Goal: Task Accomplishment & Management: Manage account settings

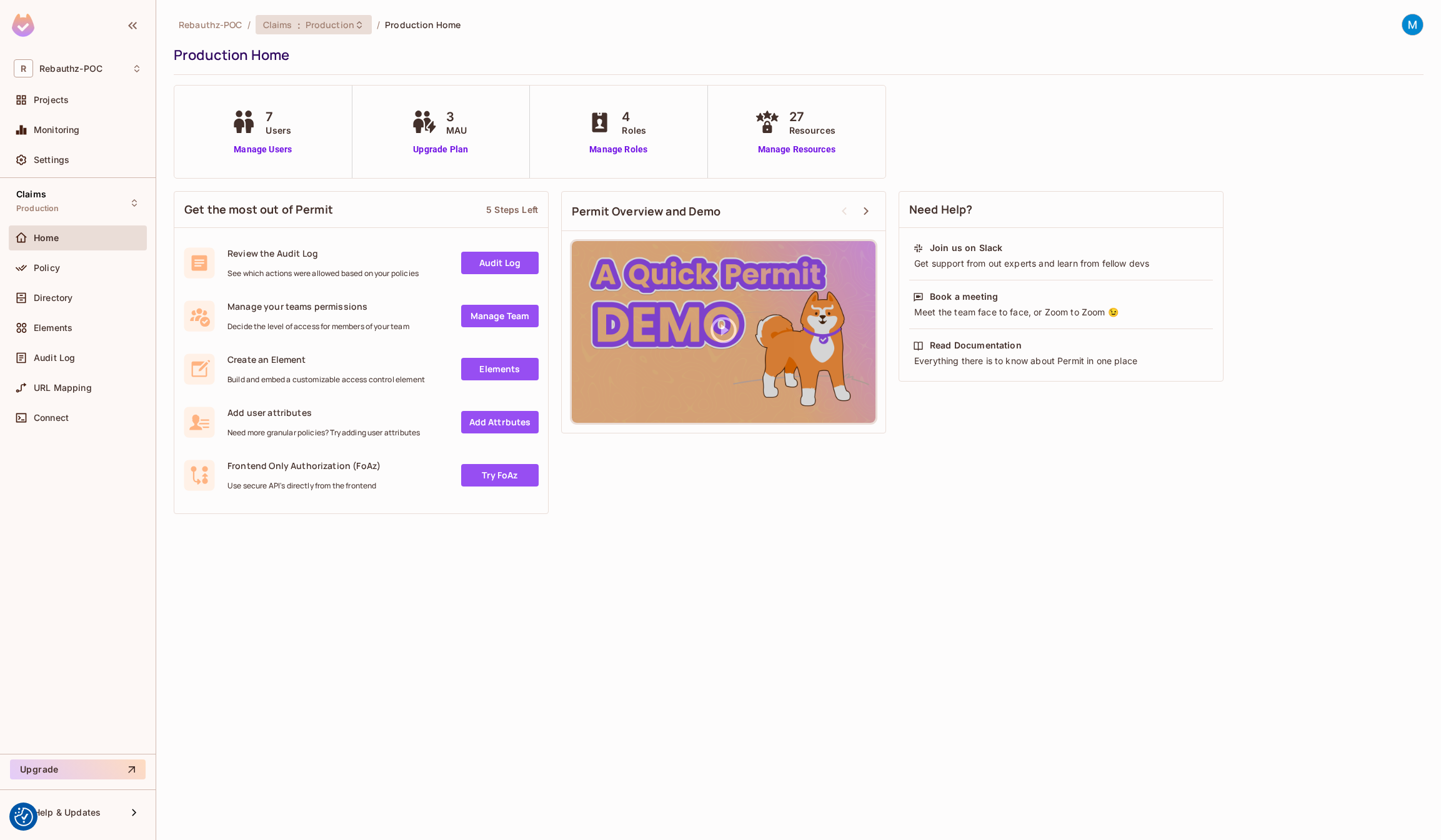
click at [348, 24] on span "Production" at bounding box center [330, 24] width 49 height 12
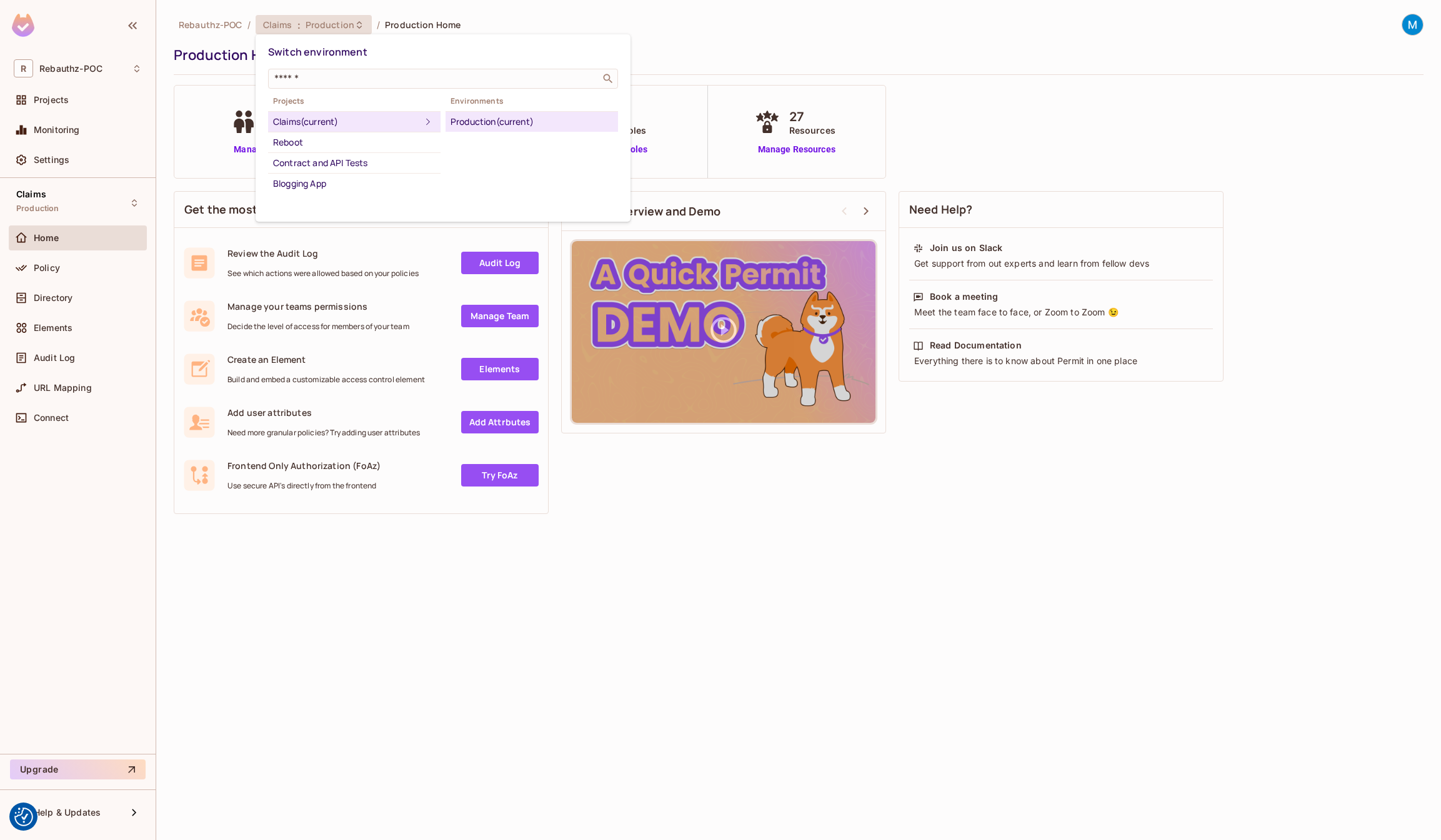
click at [348, 24] on div at bounding box center [720, 420] width 1441 height 840
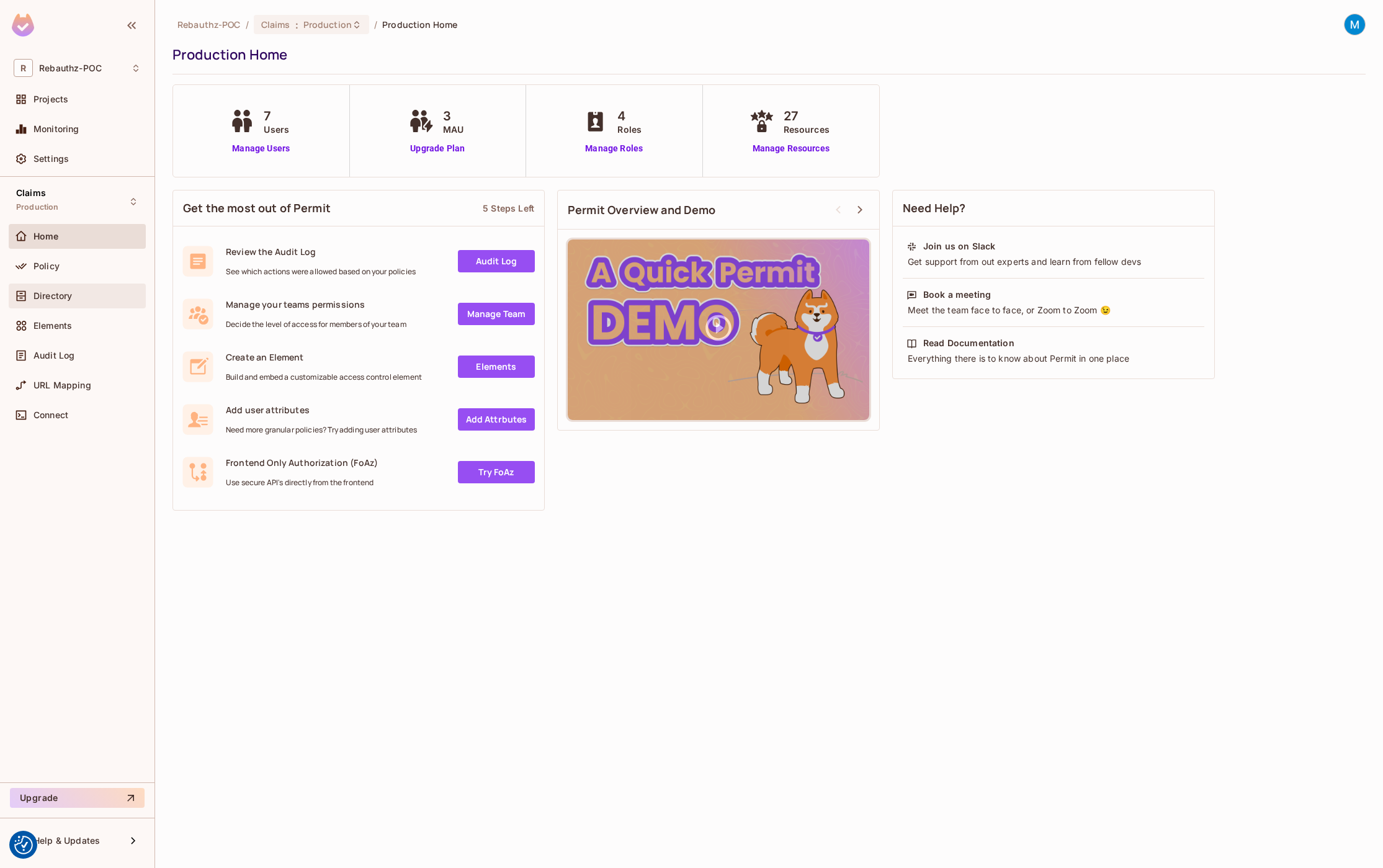
click at [59, 294] on span "Directory" at bounding box center [53, 295] width 39 height 10
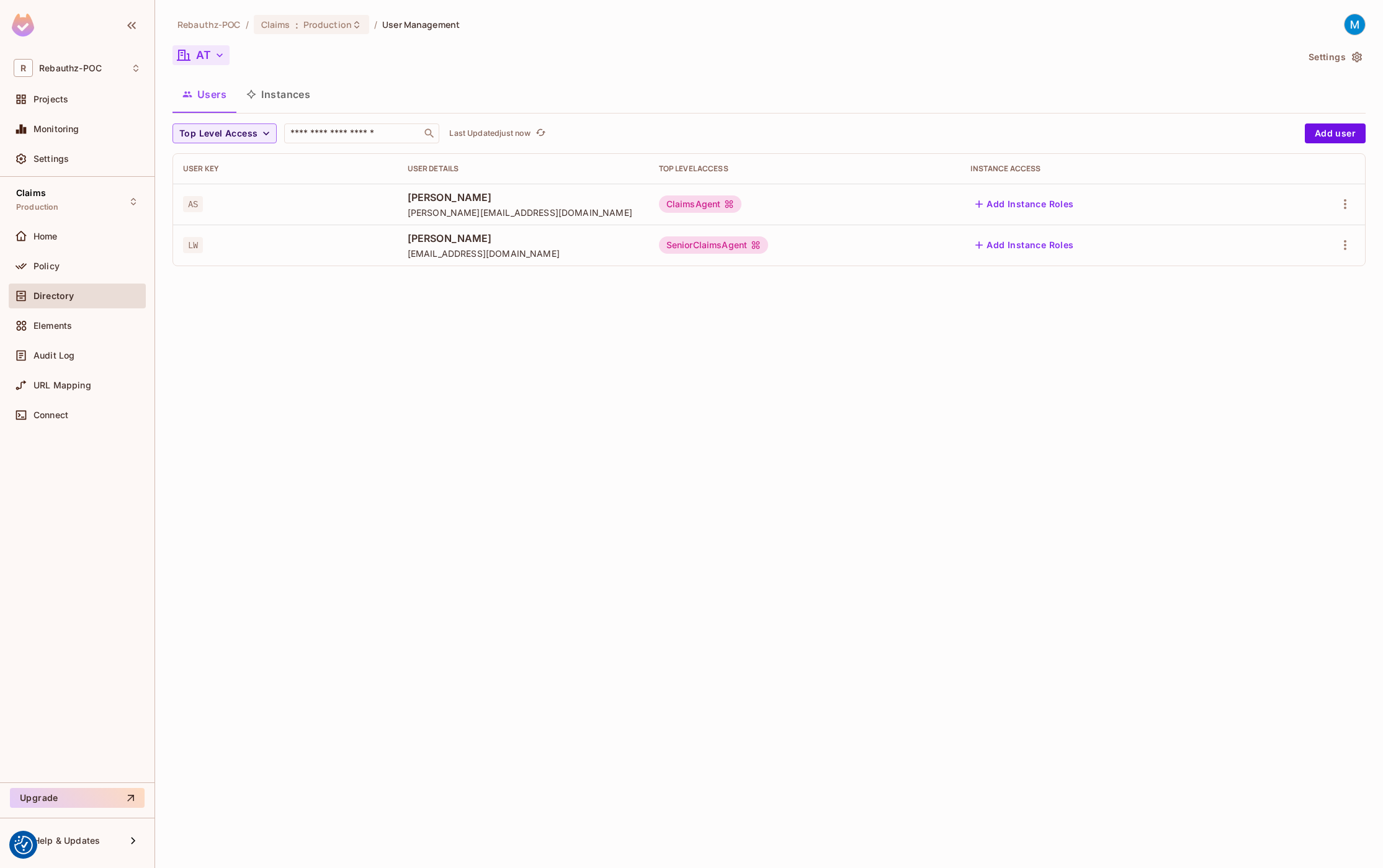
click at [217, 56] on icon "button" at bounding box center [220, 55] width 13 height 13
click at [217, 107] on span "All Tenants" at bounding box center [267, 112] width 138 height 12
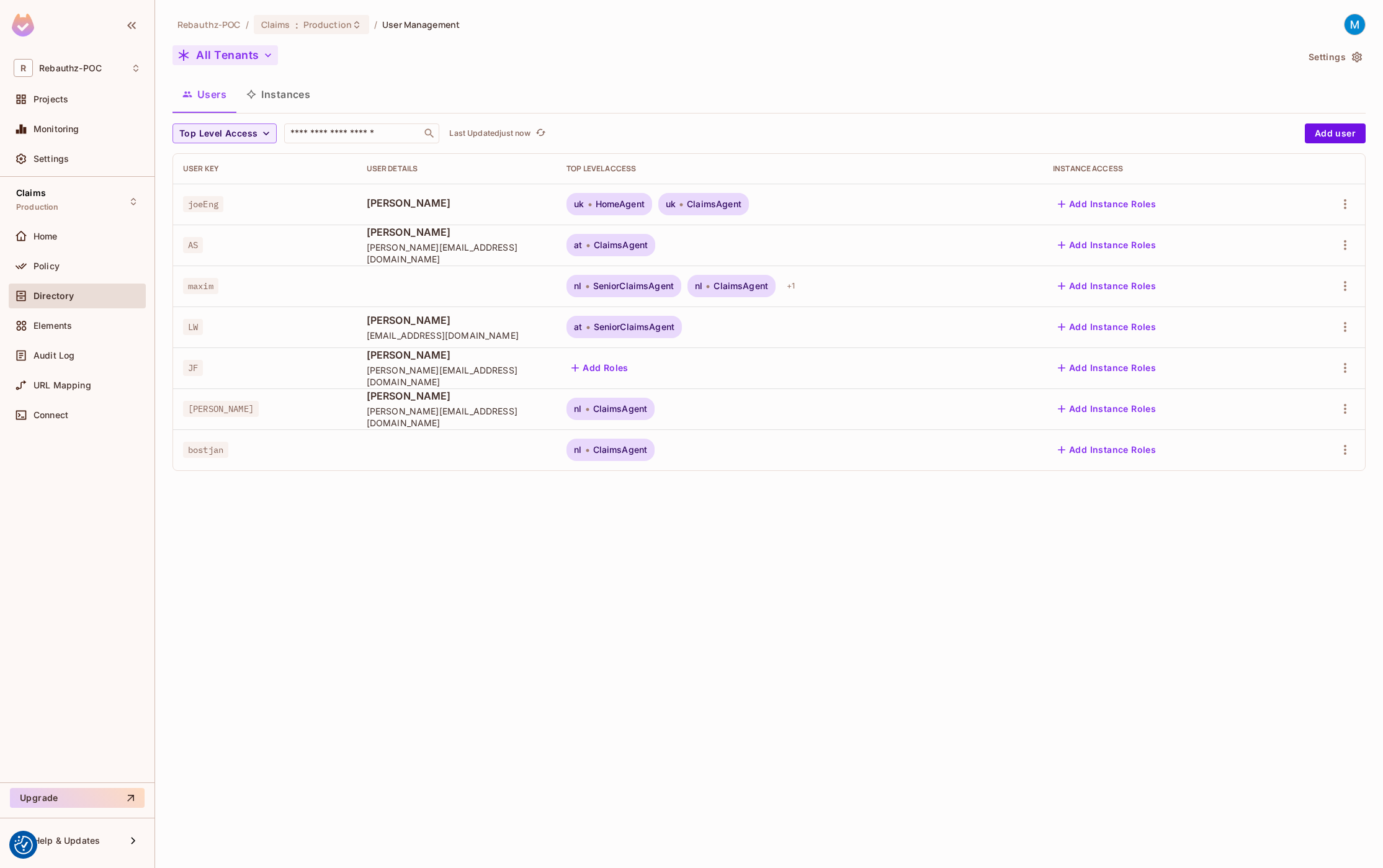
click at [265, 53] on icon "button" at bounding box center [268, 55] width 13 height 13
click at [221, 142] on span "AT" at bounding box center [250, 142] width 134 height 12
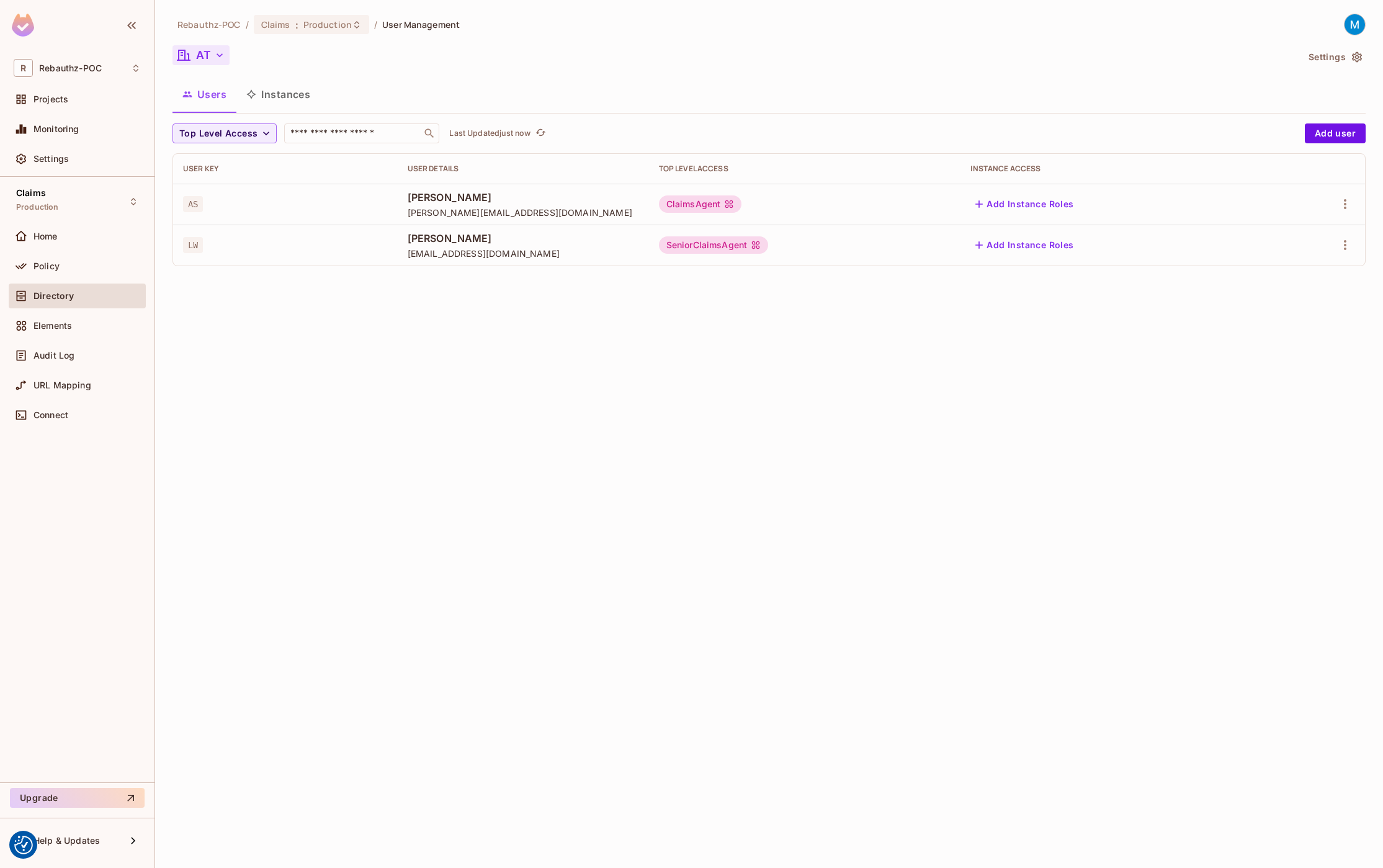
click at [482, 441] on div "Rebauthz-POC / Claims : Production / User Management AT Settings Users Instance…" at bounding box center [769, 434] width 1228 height 868
click at [1349, 207] on icon "button" at bounding box center [1344, 204] width 15 height 15
click at [1298, 267] on span "Edit Attributes" at bounding box center [1301, 260] width 69 height 20
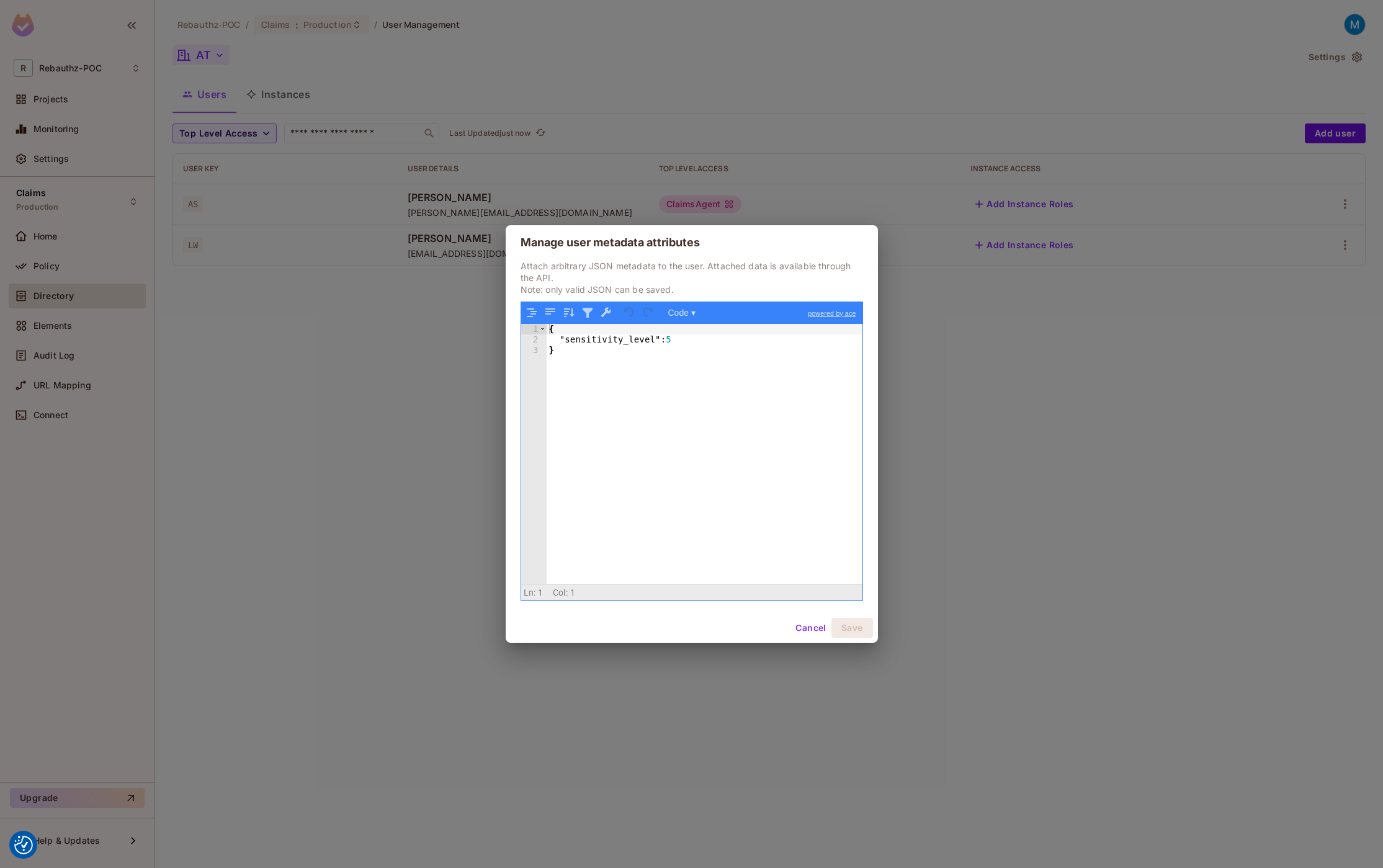
click at [802, 629] on button "Cancel" at bounding box center [810, 628] width 40 height 20
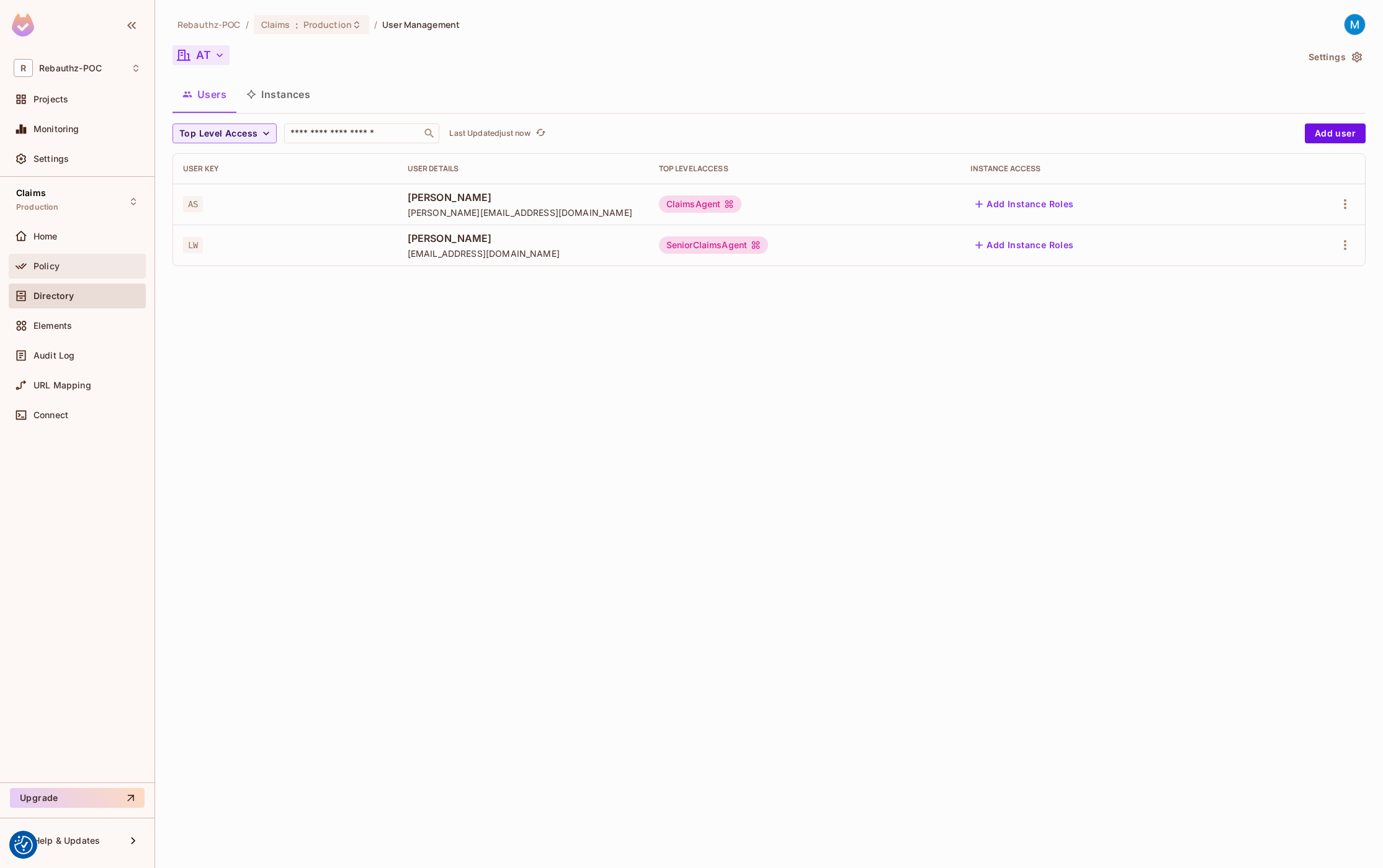
click at [45, 270] on span "Policy" at bounding box center [47, 266] width 26 height 10
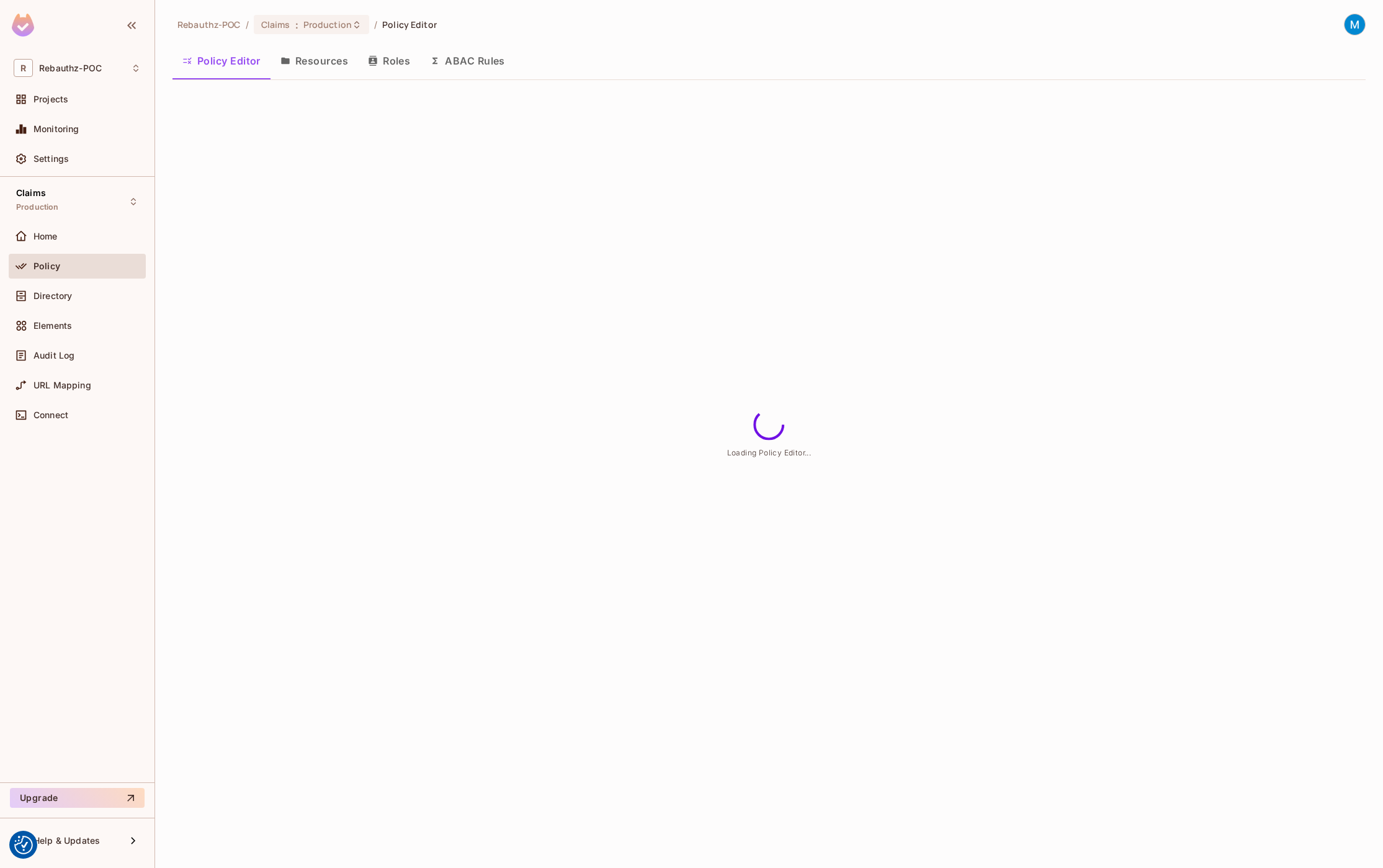
click at [461, 61] on button "ABAC Rules" at bounding box center [467, 61] width 95 height 31
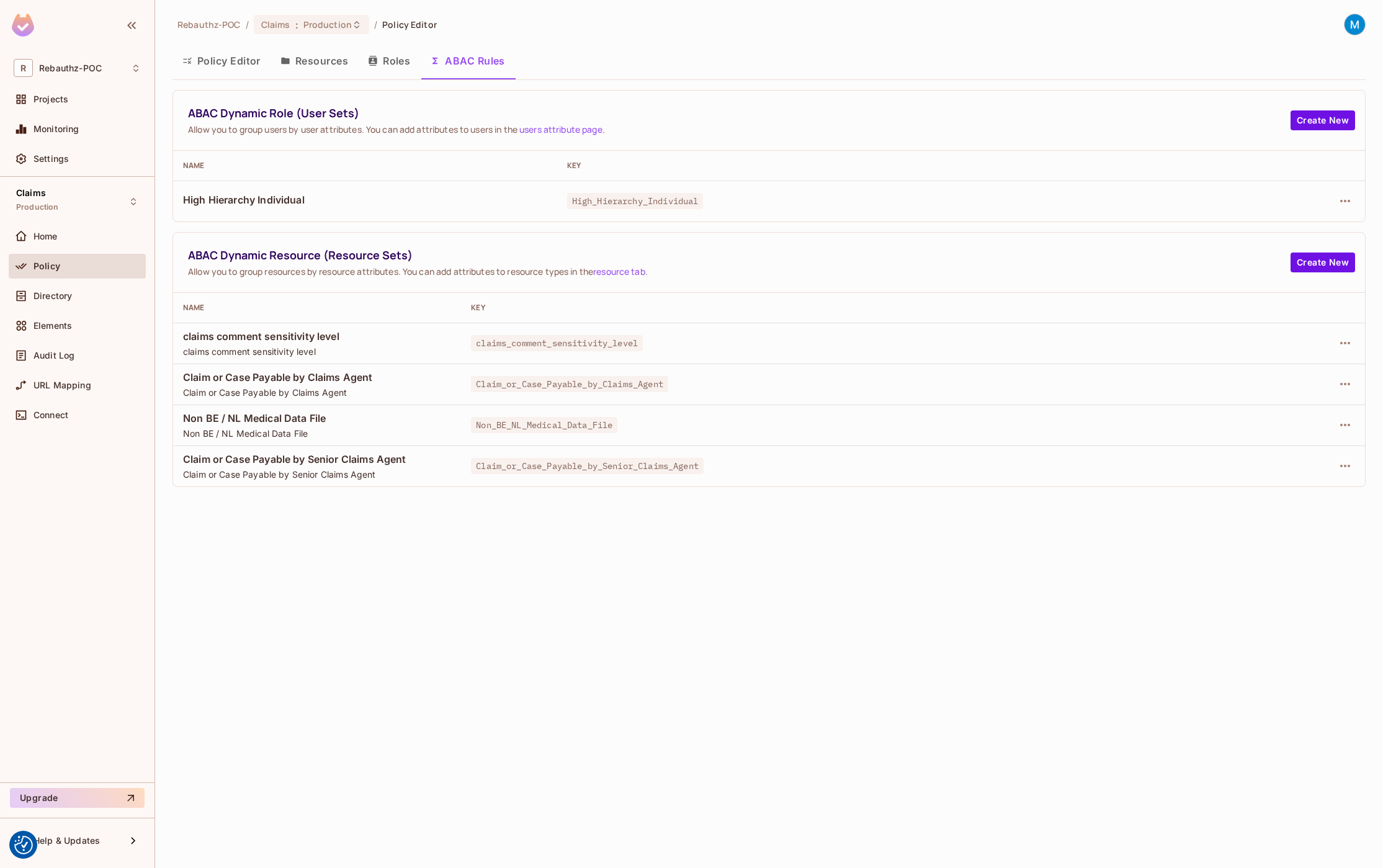
click at [237, 62] on button "Policy Editor" at bounding box center [221, 61] width 98 height 31
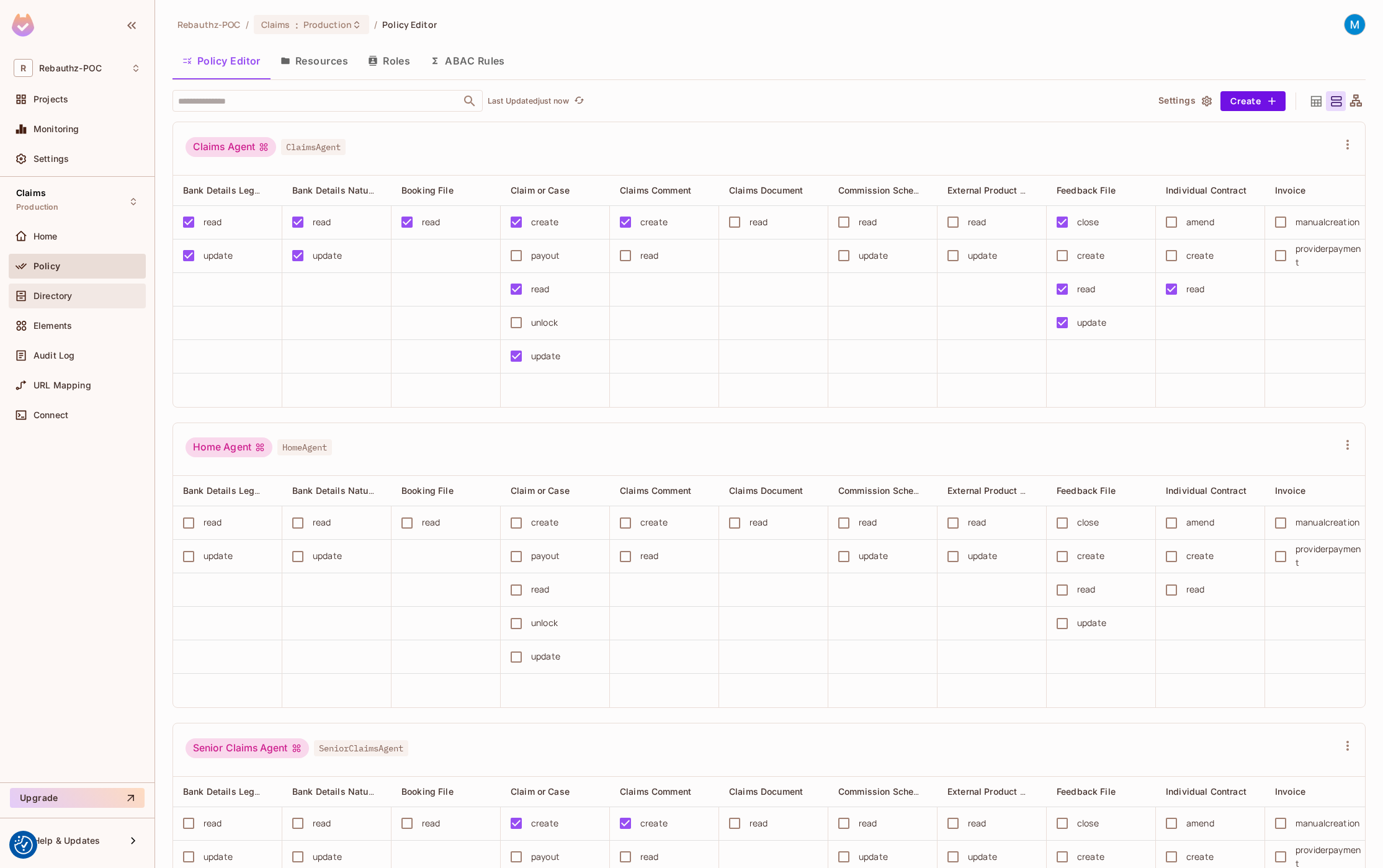
click at [52, 292] on span "Directory" at bounding box center [53, 295] width 39 height 10
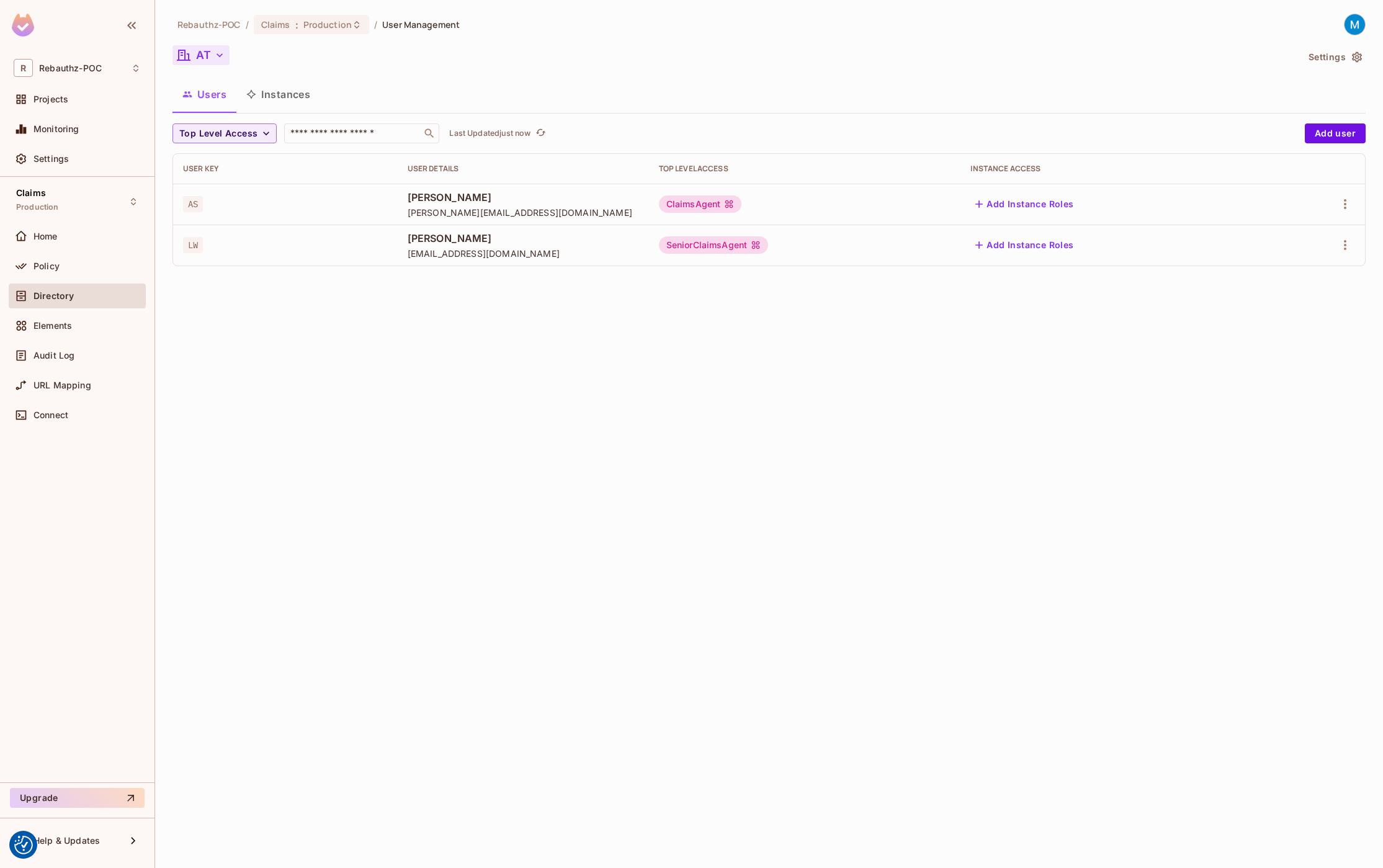
click at [220, 56] on icon "button" at bounding box center [219, 55] width 6 height 4
click at [218, 110] on span "All Tenants" at bounding box center [267, 112] width 138 height 12
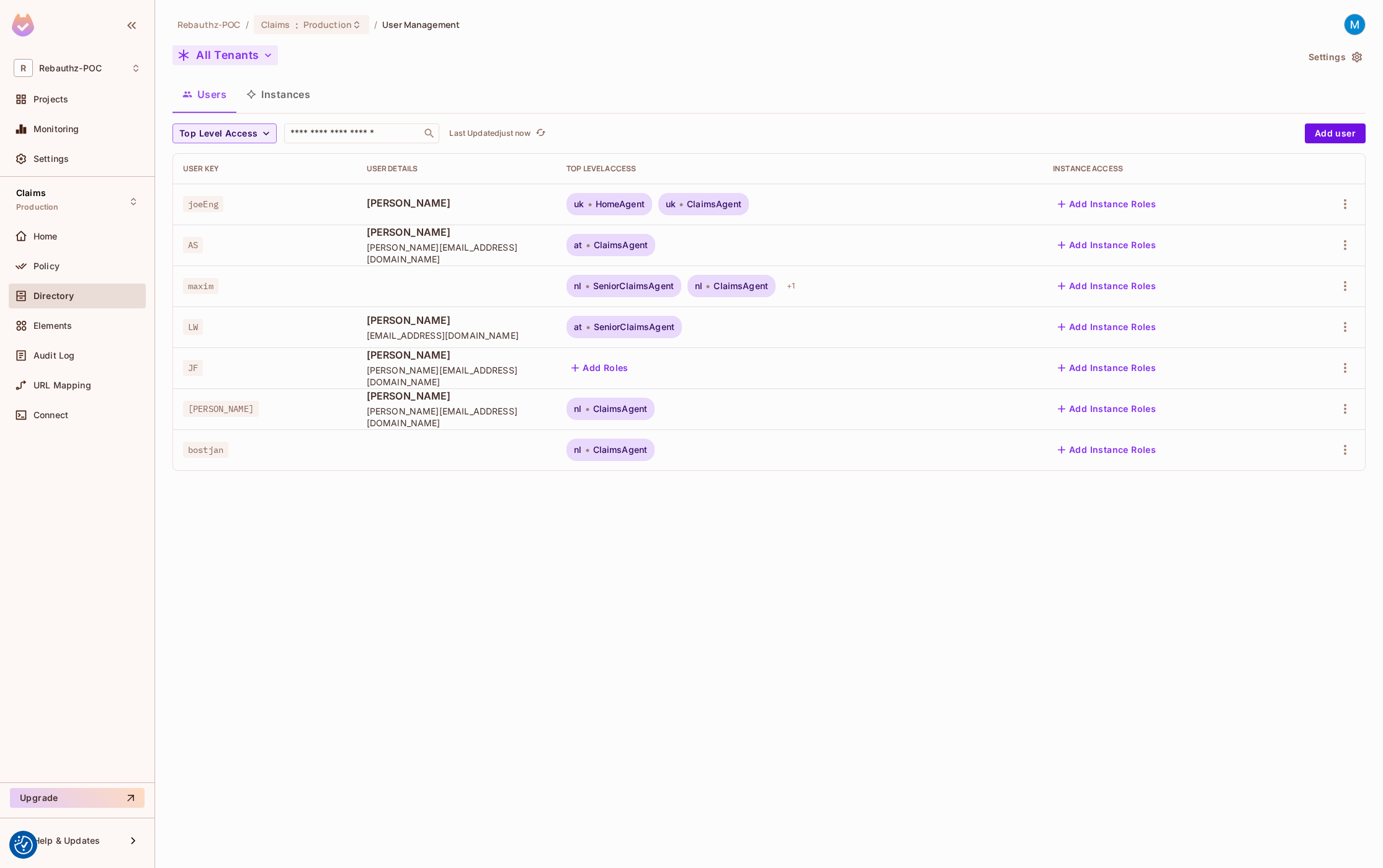
click at [586, 370] on button "Add Roles" at bounding box center [599, 368] width 67 height 20
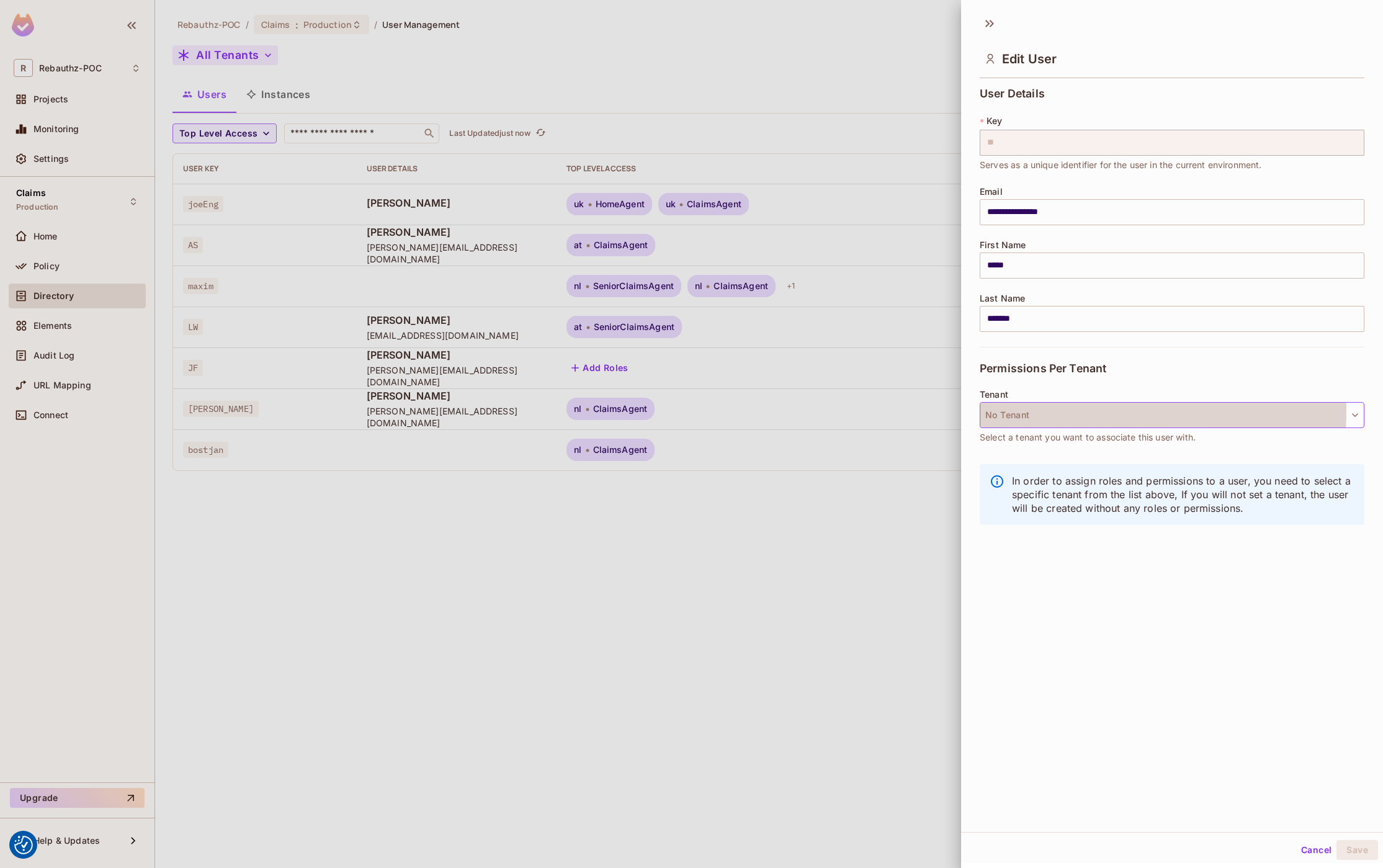
click at [1035, 410] on button "No Tenant" at bounding box center [1171, 415] width 385 height 26
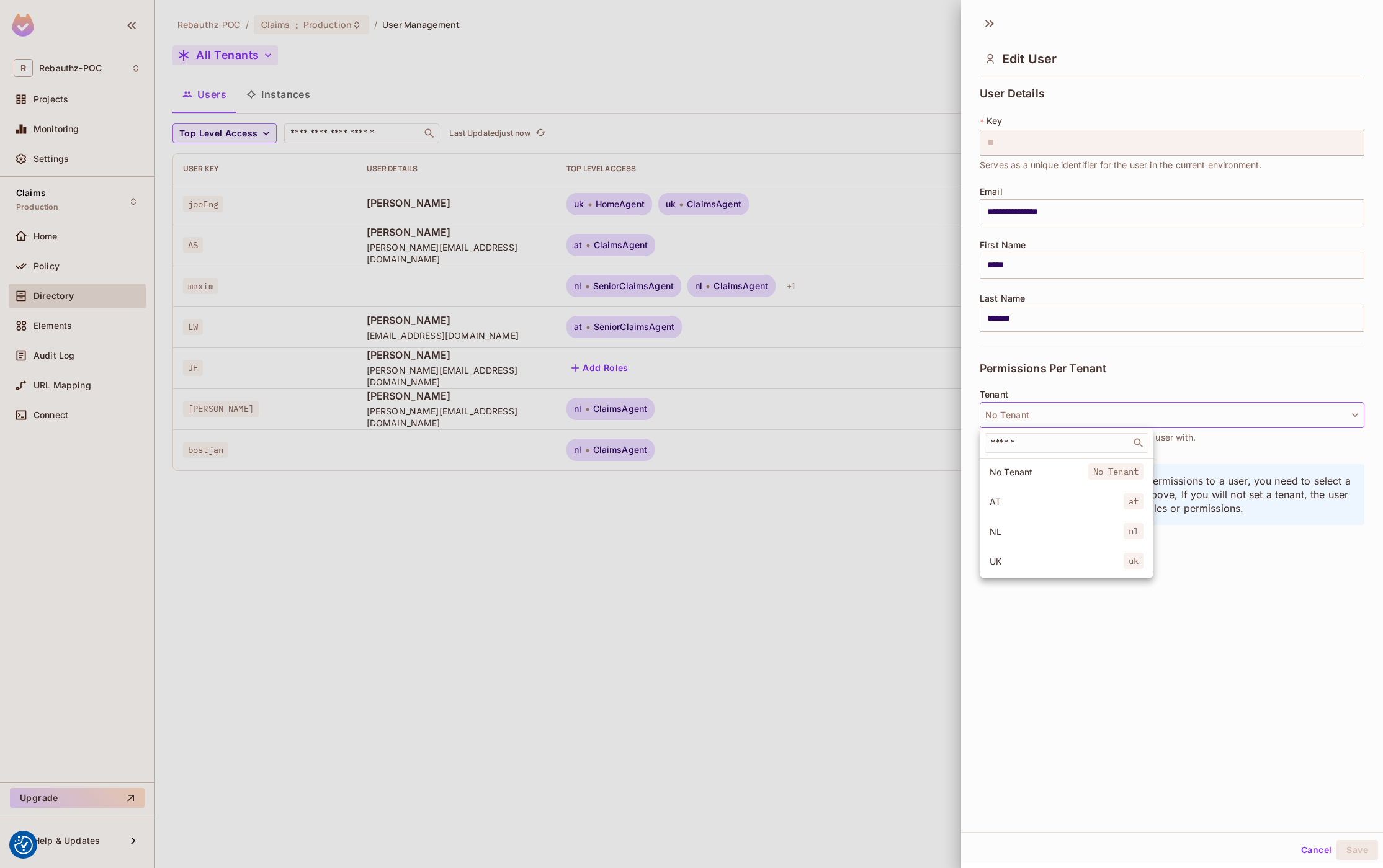
click at [1013, 497] on span "AT" at bounding box center [1056, 501] width 134 height 12
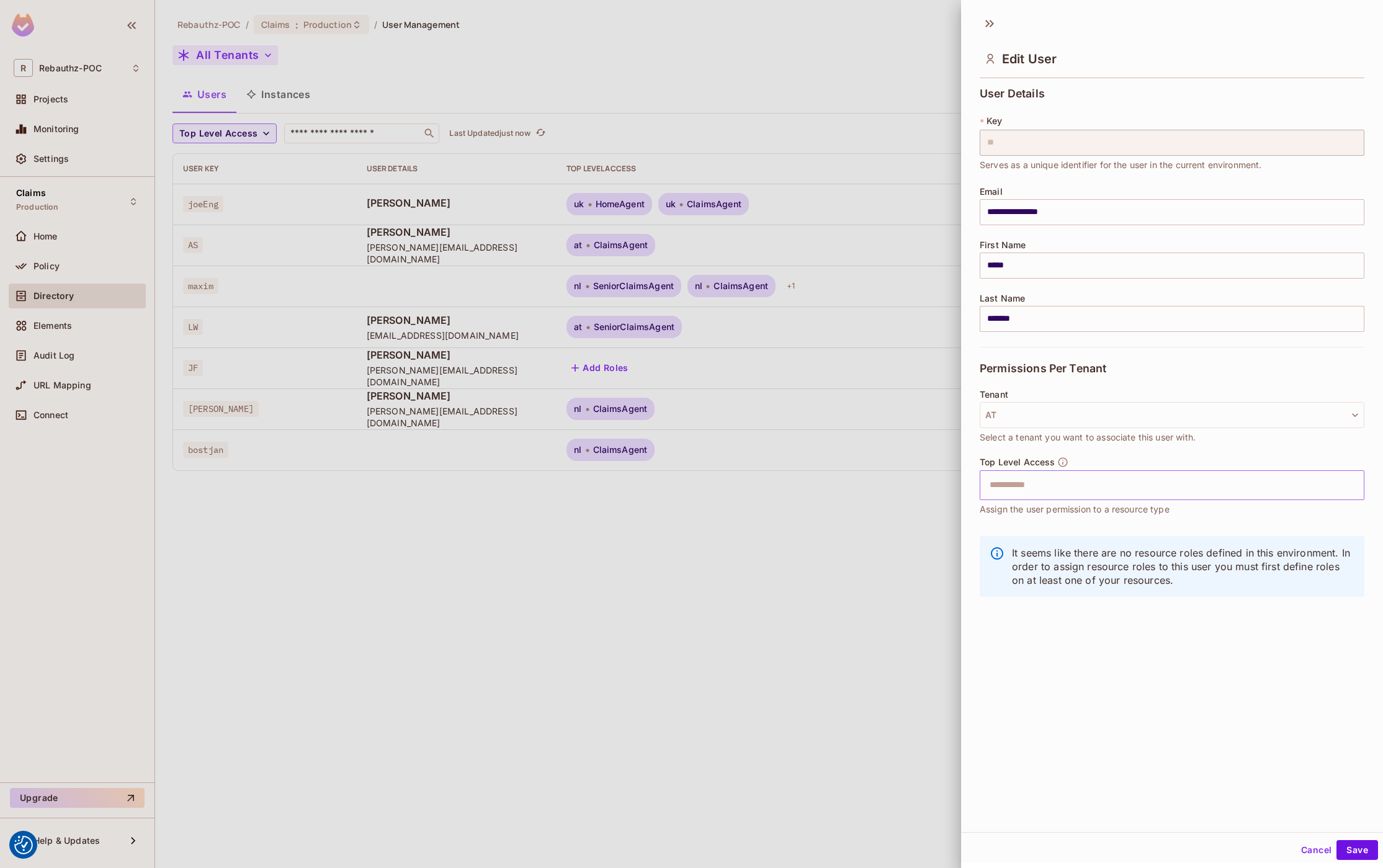
click at [1045, 484] on input "text" at bounding box center [1161, 484] width 358 height 25
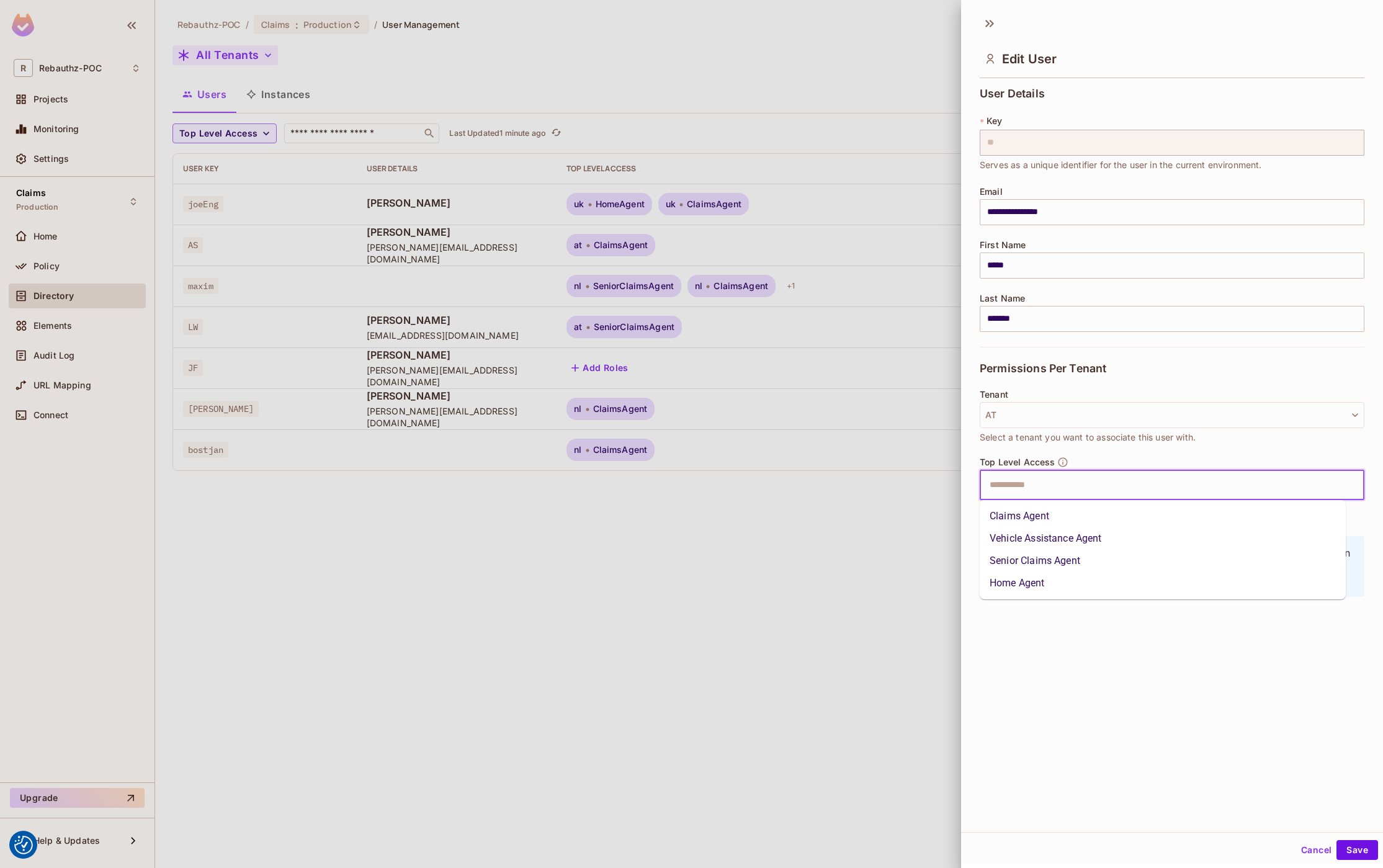
click at [1032, 514] on li "Claims Agent" at bounding box center [1162, 516] width 366 height 22
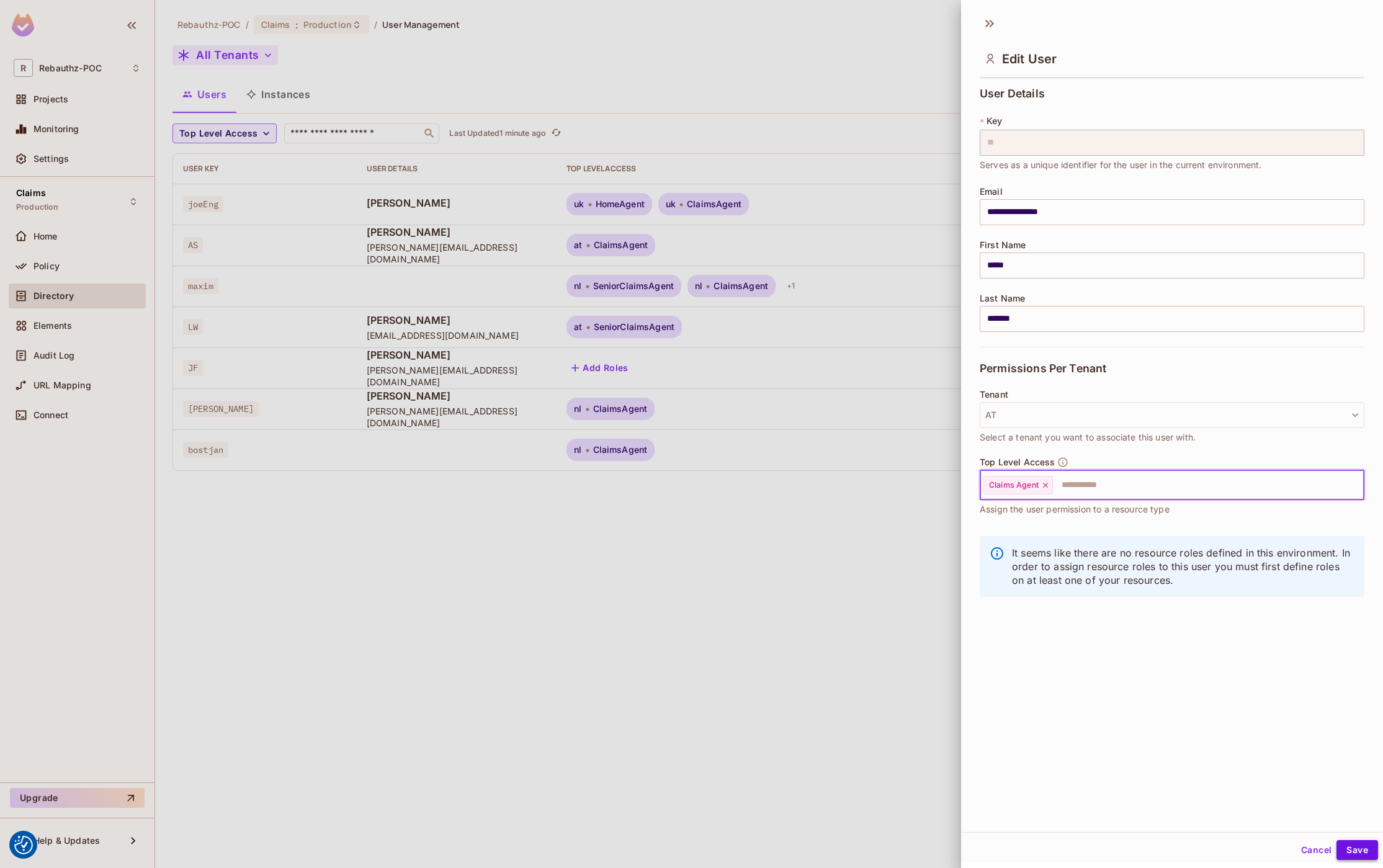
click at [1341, 834] on button "Save" at bounding box center [1356, 850] width 41 height 20
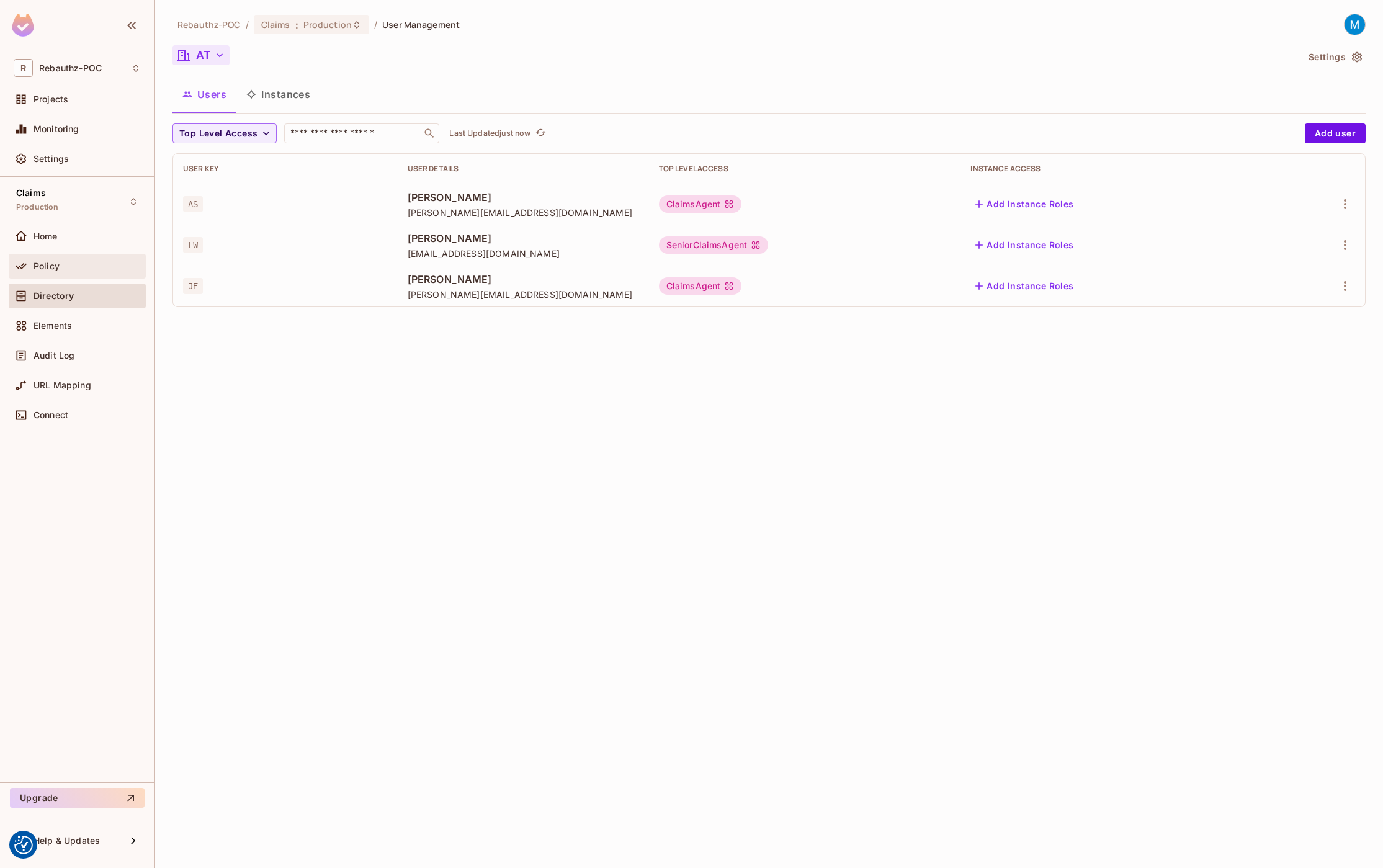
click at [89, 262] on div "Policy" at bounding box center [87, 266] width 107 height 10
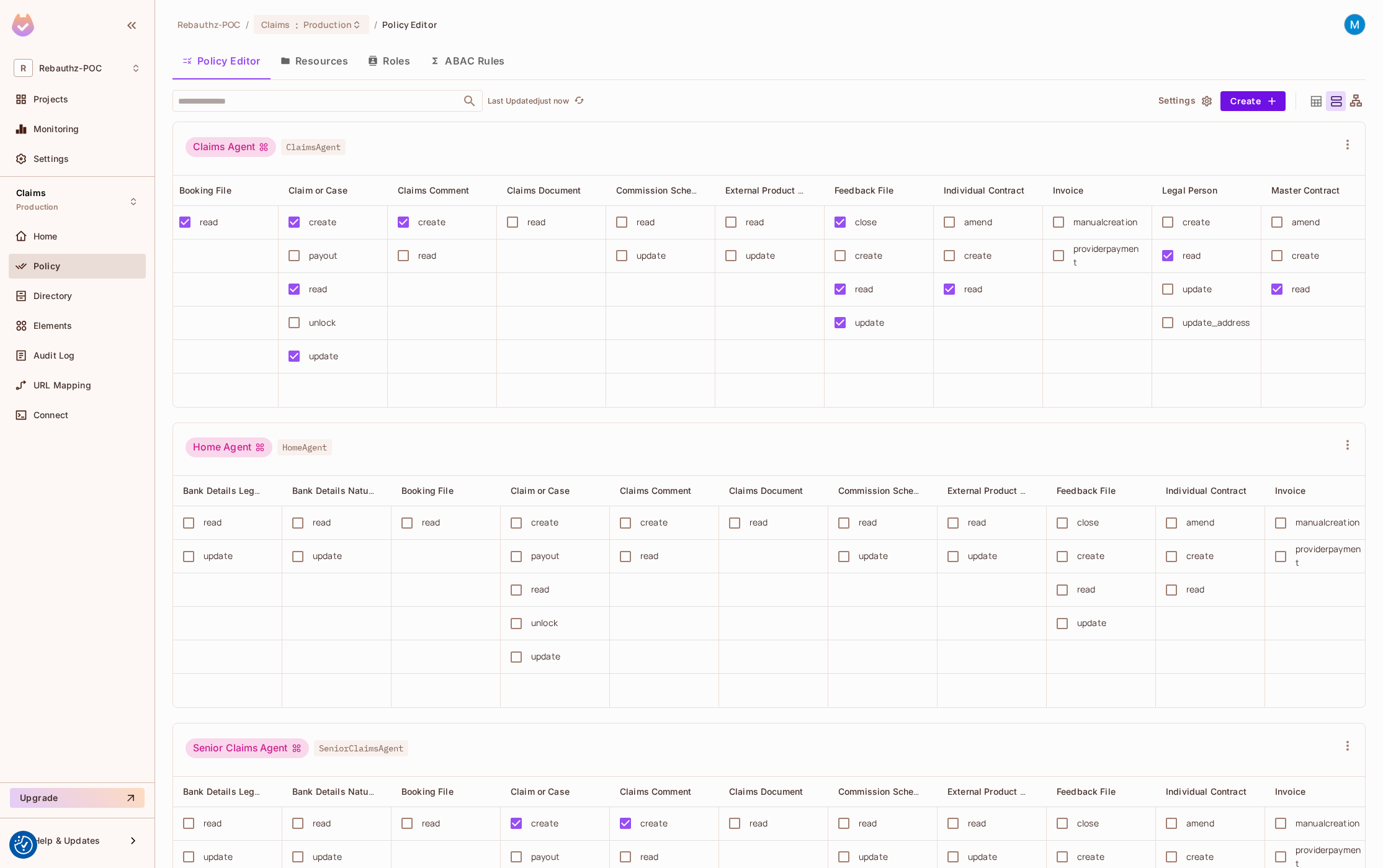
scroll to position [0, 274]
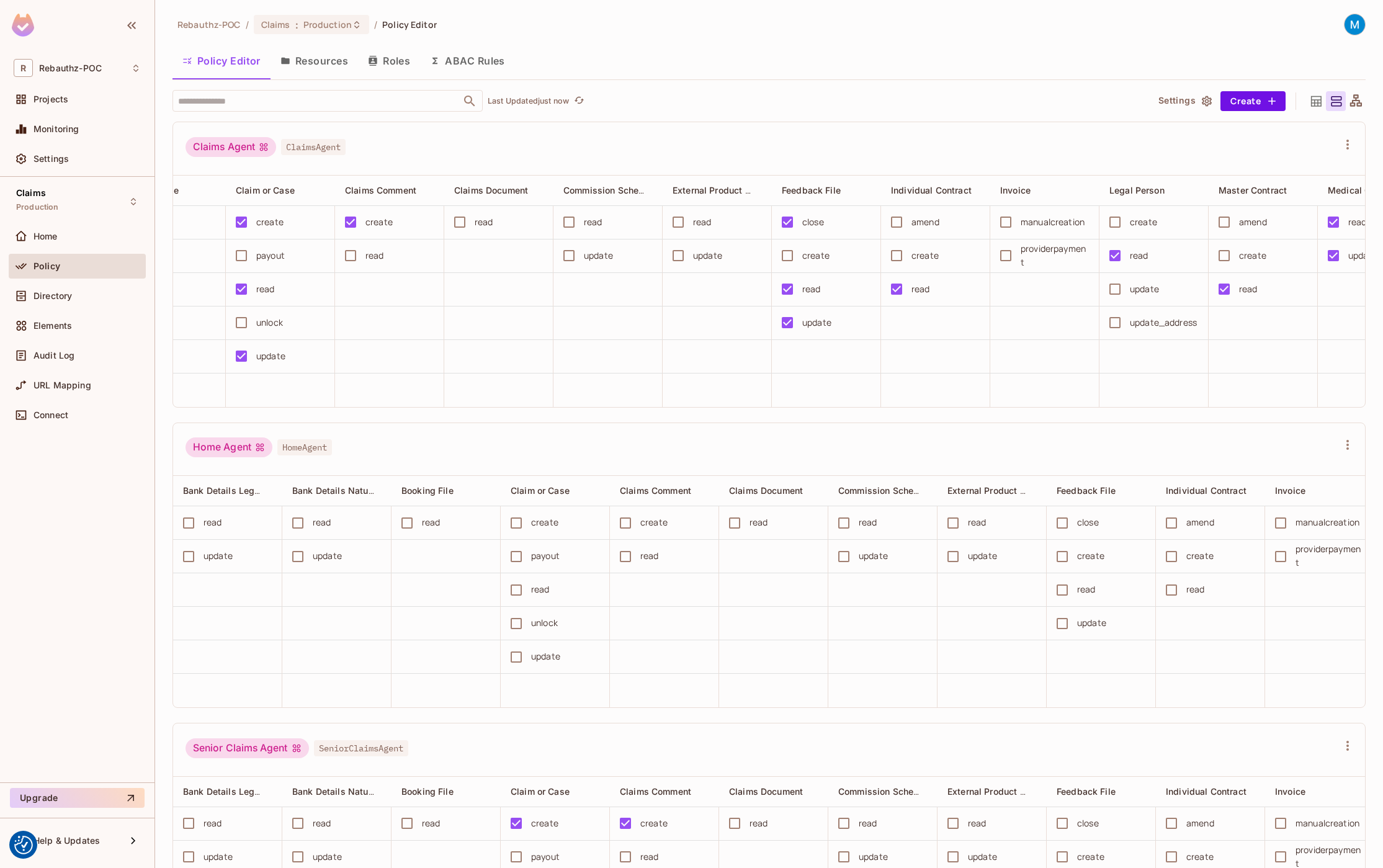
click at [394, 61] on button "Roles" at bounding box center [389, 61] width 62 height 31
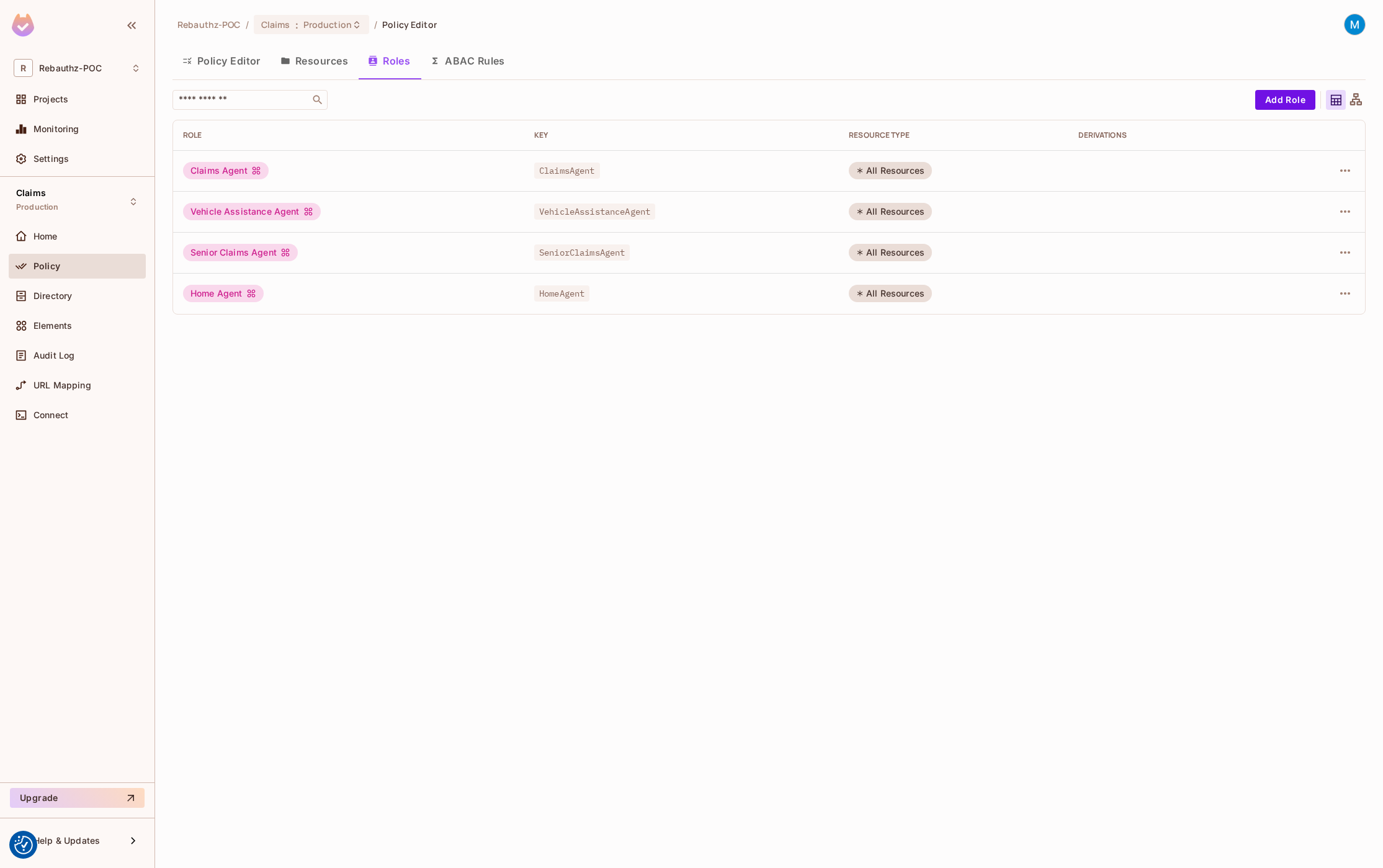
click at [237, 56] on button "Policy Editor" at bounding box center [221, 61] width 98 height 31
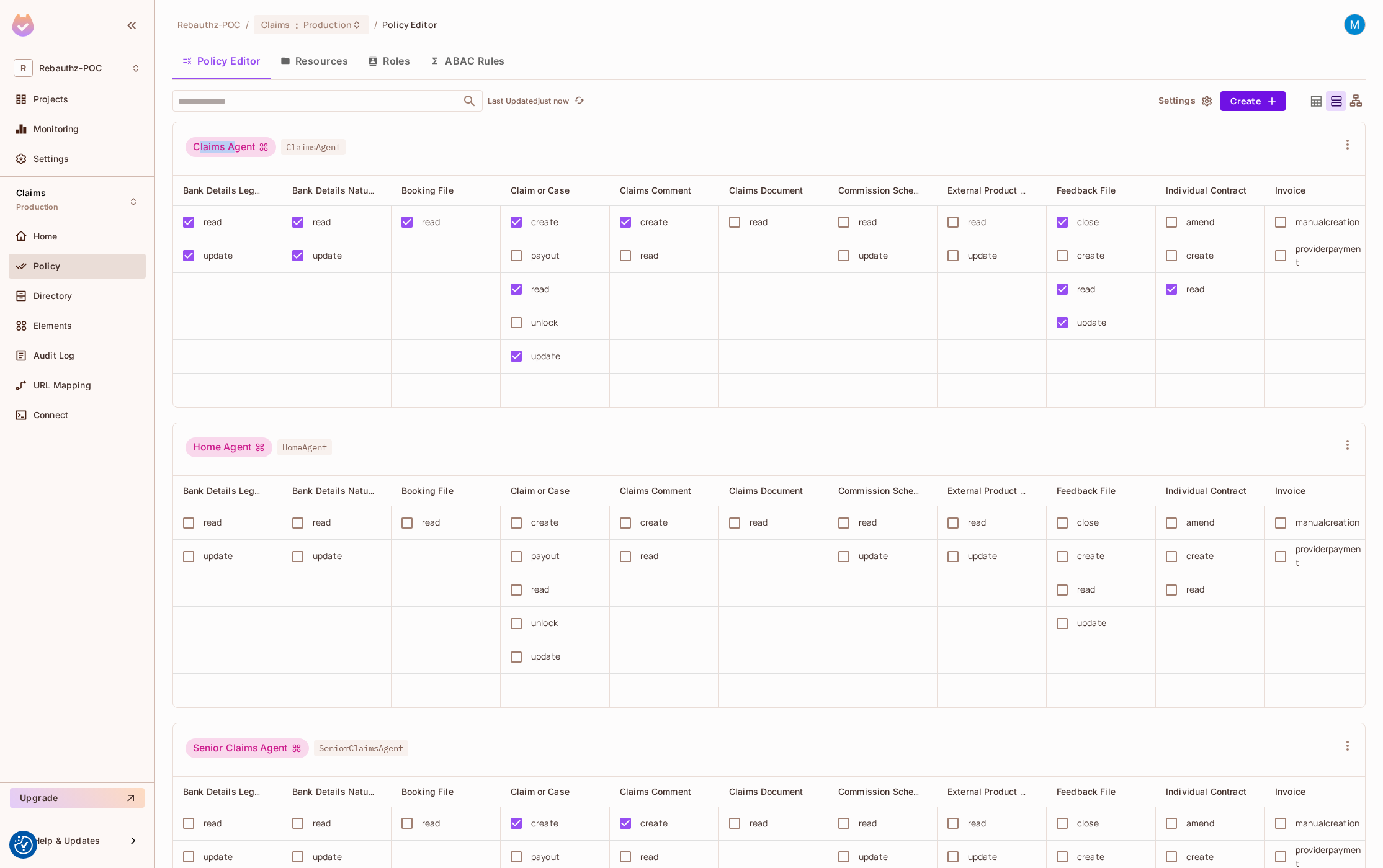
drag, startPoint x: 231, startPoint y: 146, endPoint x: 198, endPoint y: 146, distance: 33.0
click at [198, 146] on div "Claims Agent" at bounding box center [230, 147] width 91 height 20
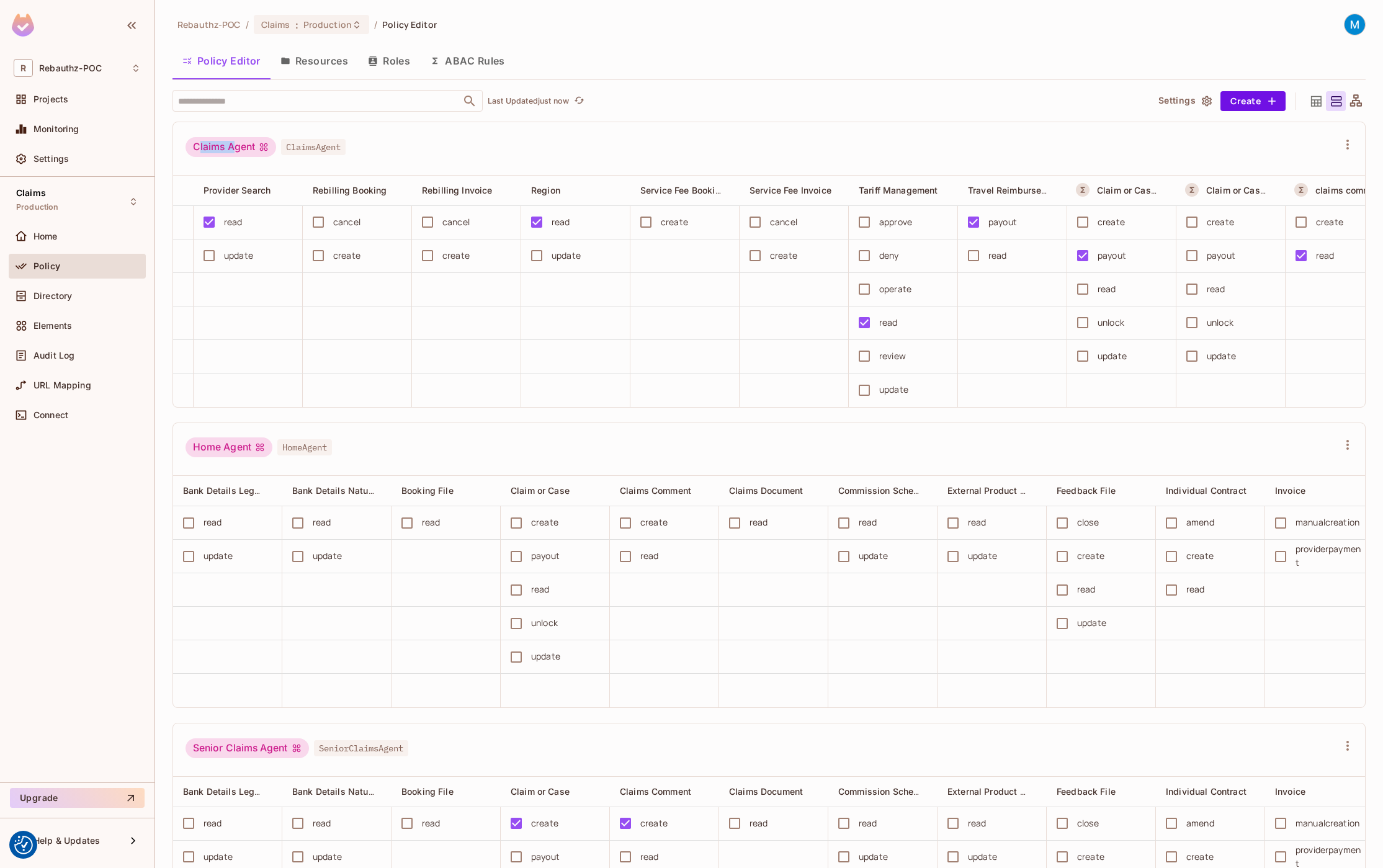
scroll to position [0, 1666]
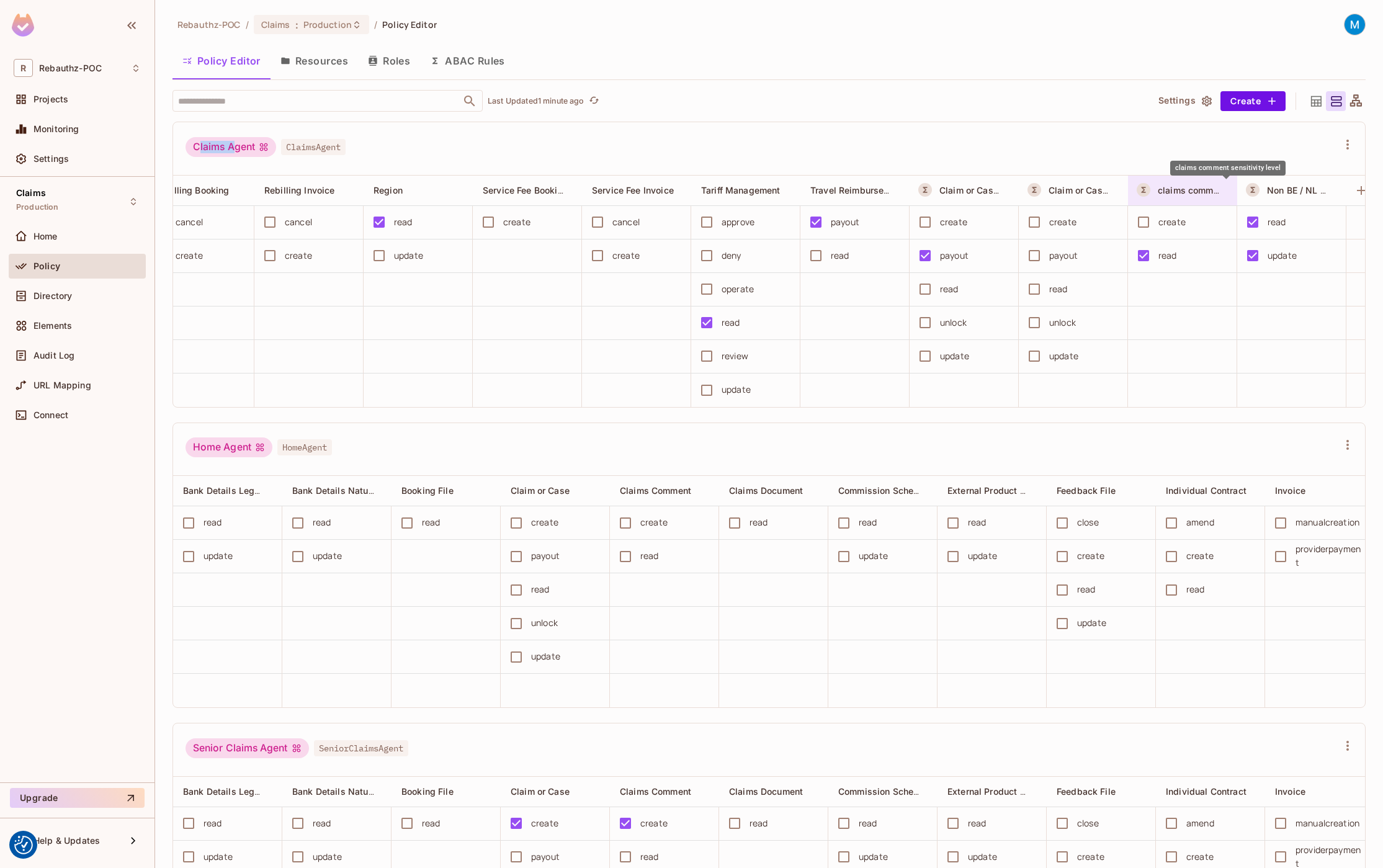
click at [1194, 193] on span "claims comment sensitivity level" at bounding box center [1226, 190] width 139 height 12
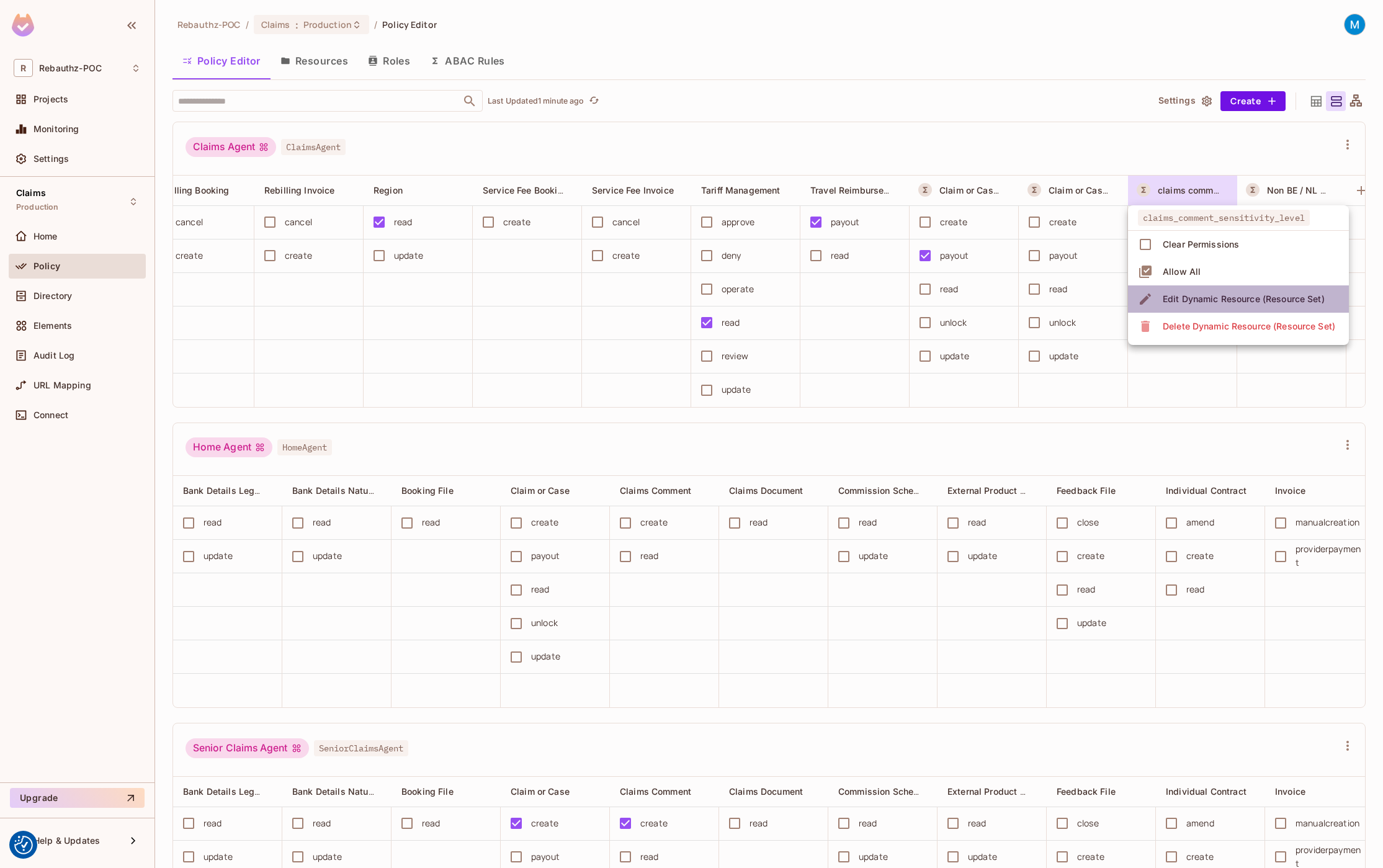
click at [1197, 297] on div "Edit Dynamic Resource (Resource Set)" at bounding box center [1244, 299] width 162 height 13
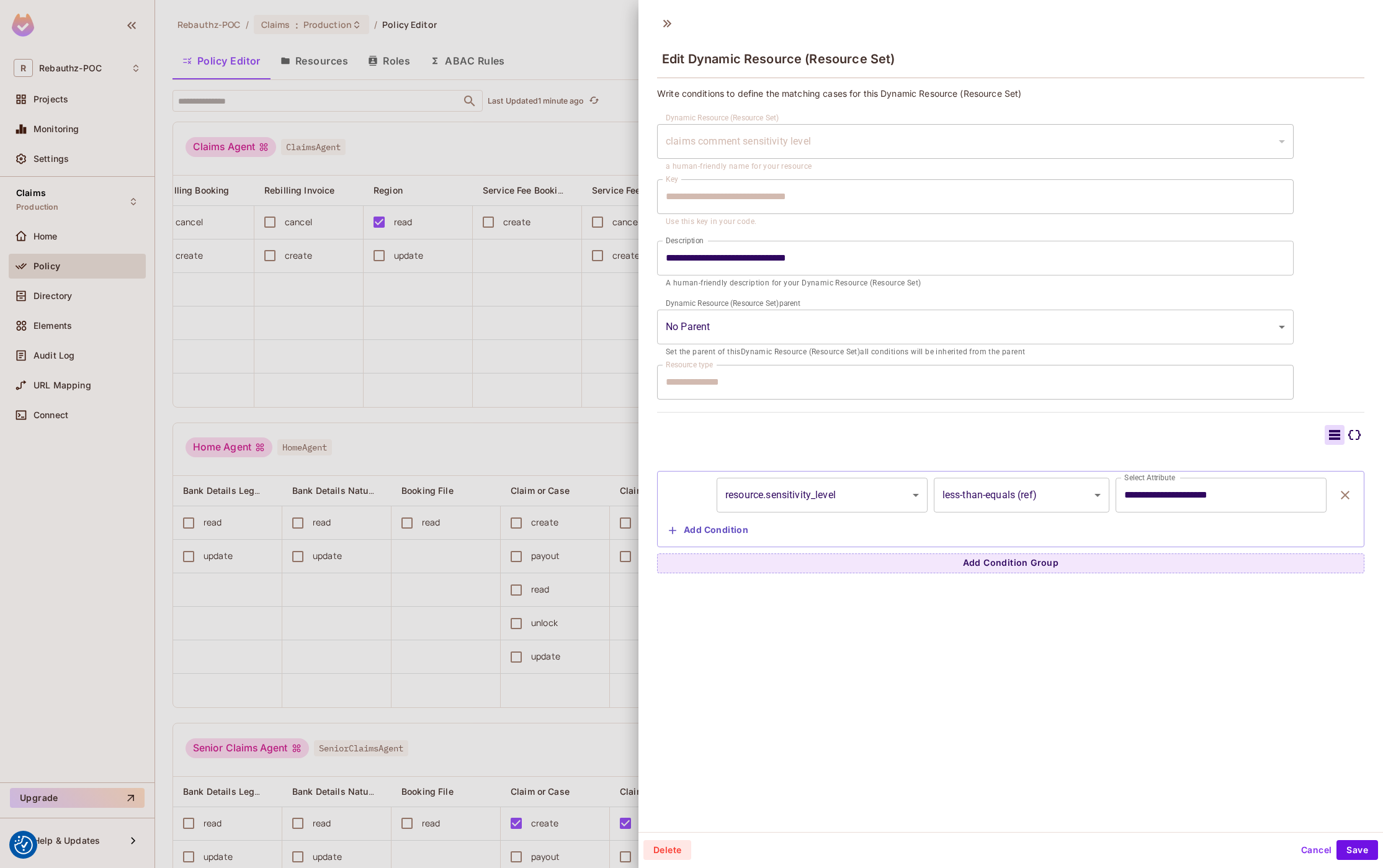
click at [1303, 834] on button "Cancel" at bounding box center [1316, 850] width 40 height 20
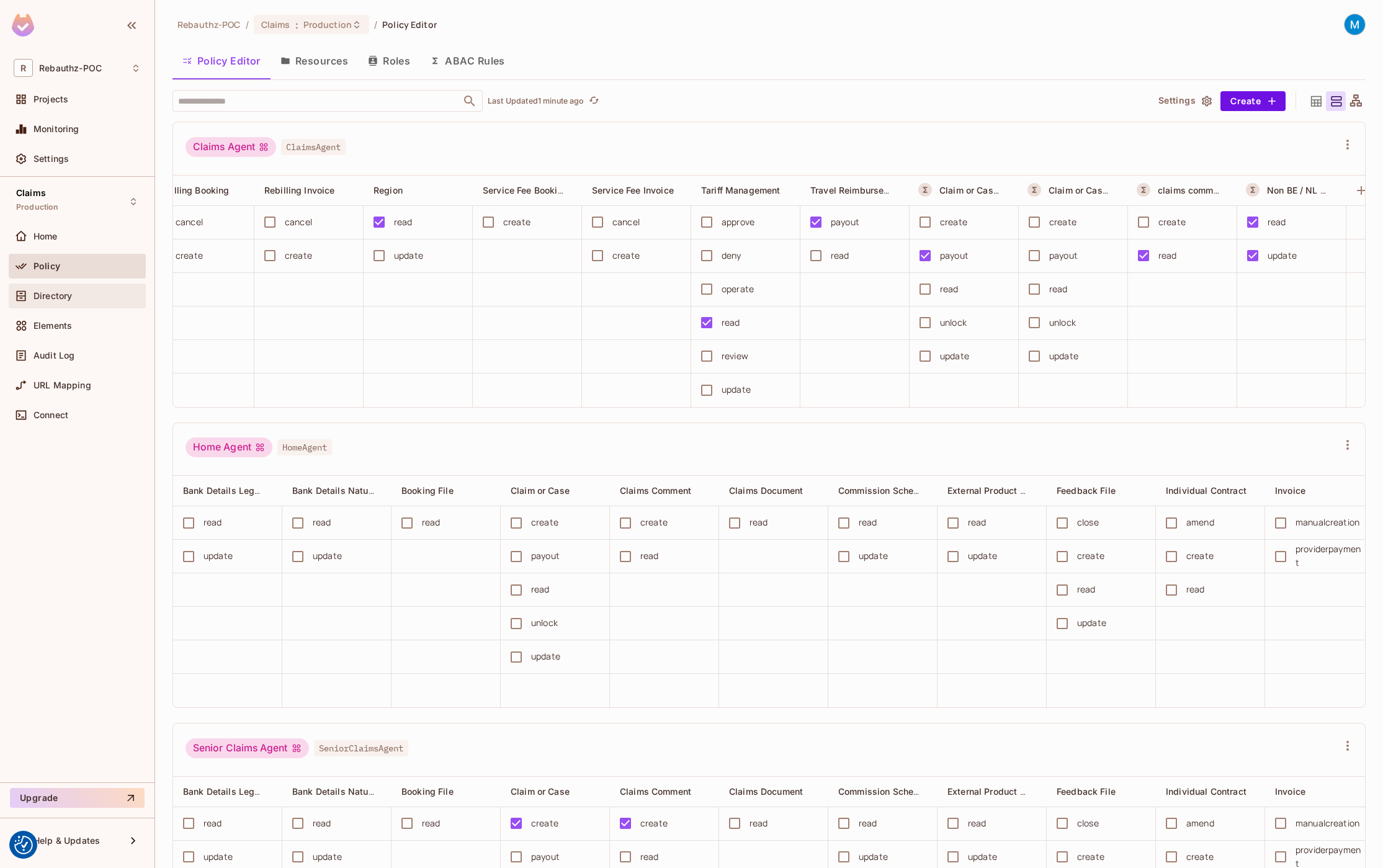
click at [57, 292] on span "Directory" at bounding box center [53, 295] width 39 height 10
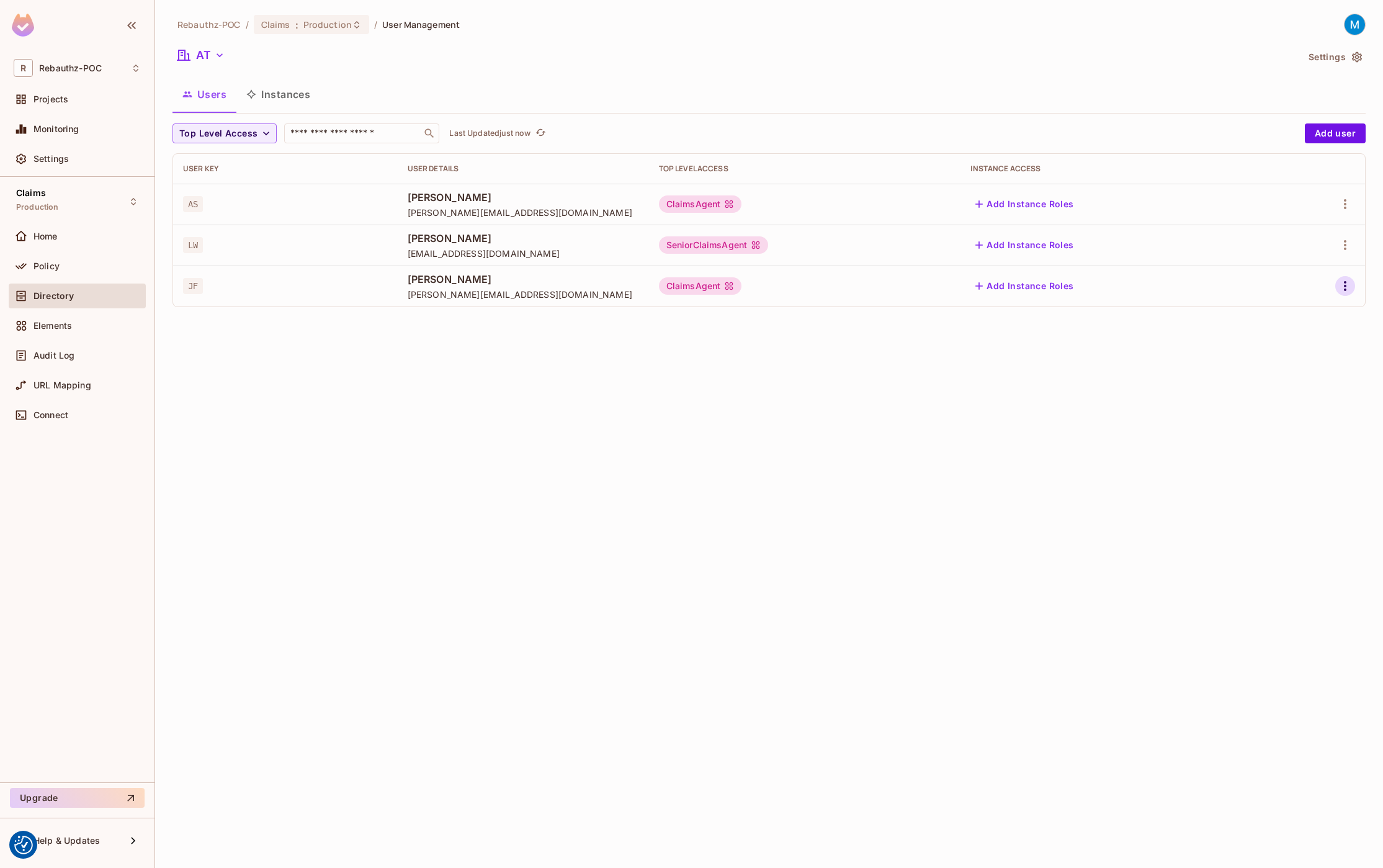
click at [1345, 287] on icon "button" at bounding box center [1344, 285] width 3 height 10
click at [1286, 339] on div "Edit Attributes" at bounding box center [1301, 342] width 61 height 13
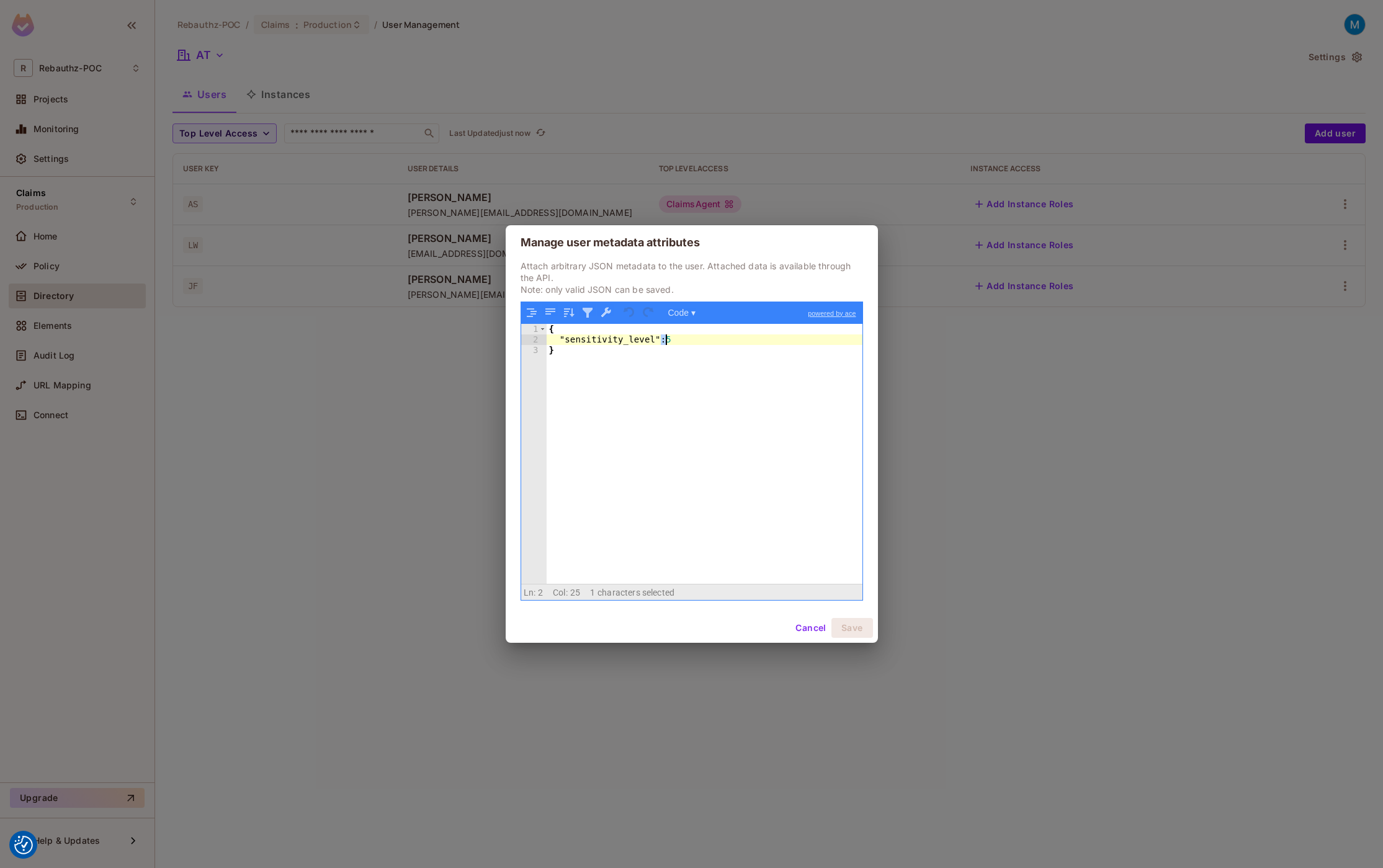
click at [664, 340] on div "{ "sensitivity_level" : 5 }" at bounding box center [705, 464] width 316 height 282
click at [843, 627] on button "Save" at bounding box center [852, 628] width 41 height 20
